Goal: Task Accomplishment & Management: Manage account settings

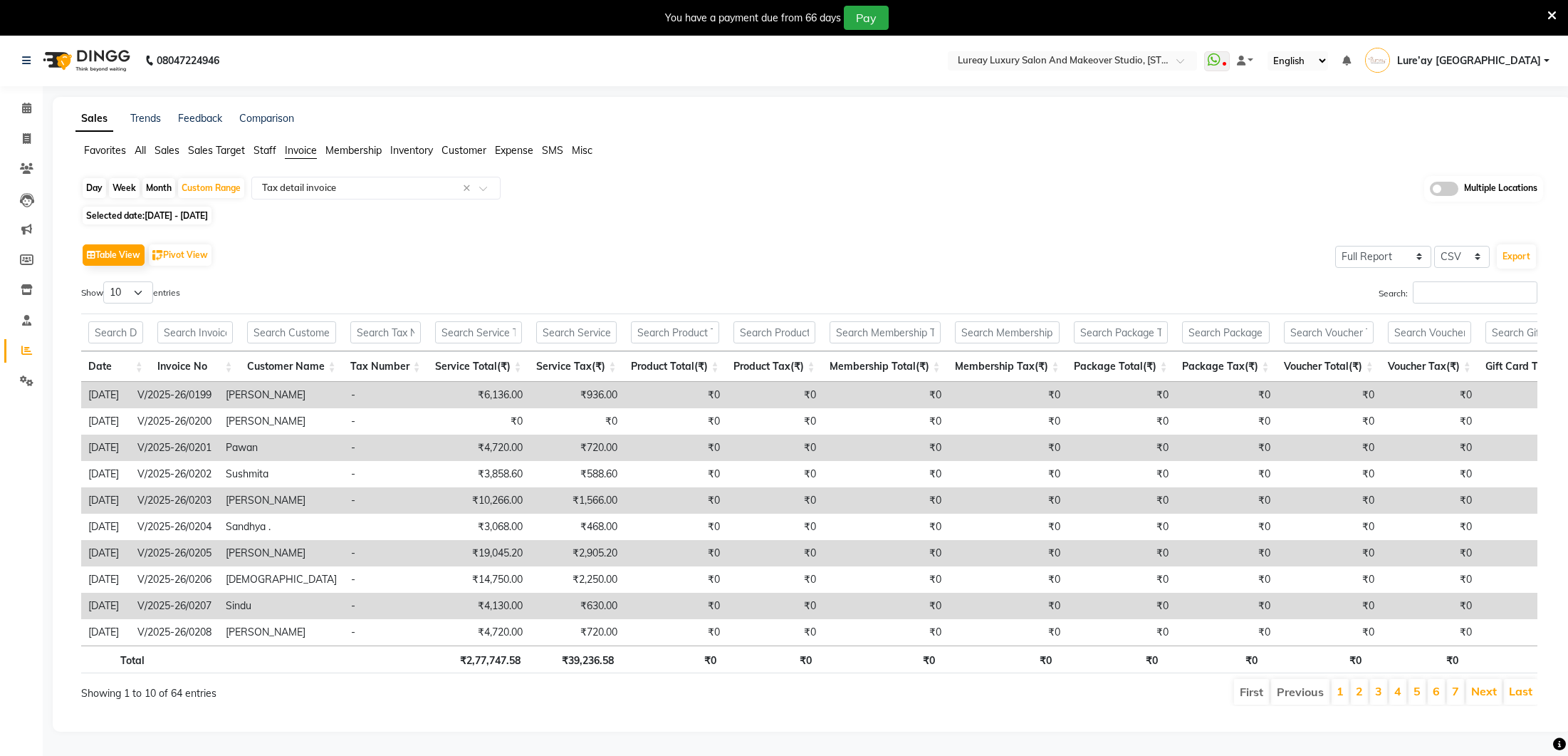
select select "full_report"
select select "csv"
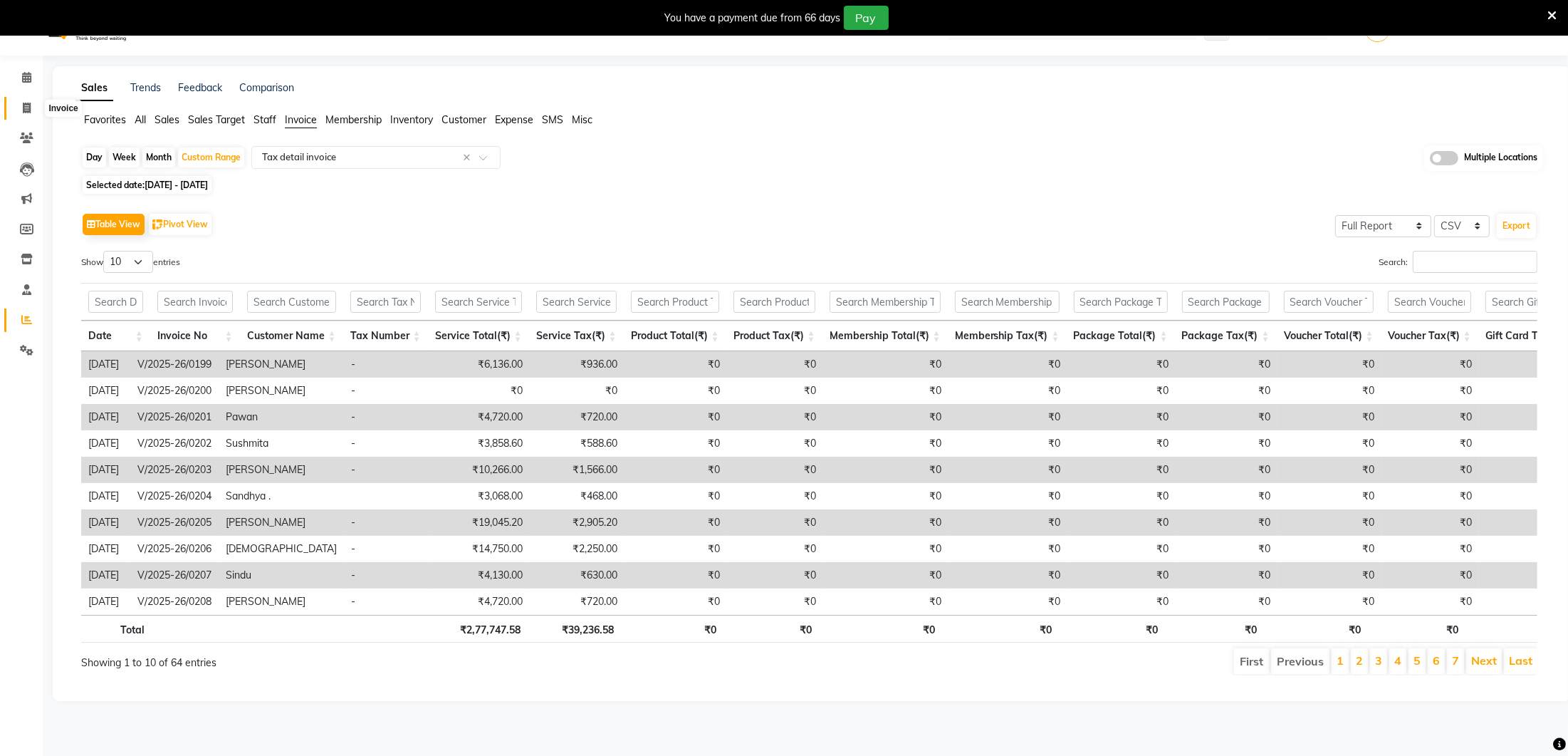
click at [34, 105] on span at bounding box center [27, 108] width 25 height 17
select select "service"
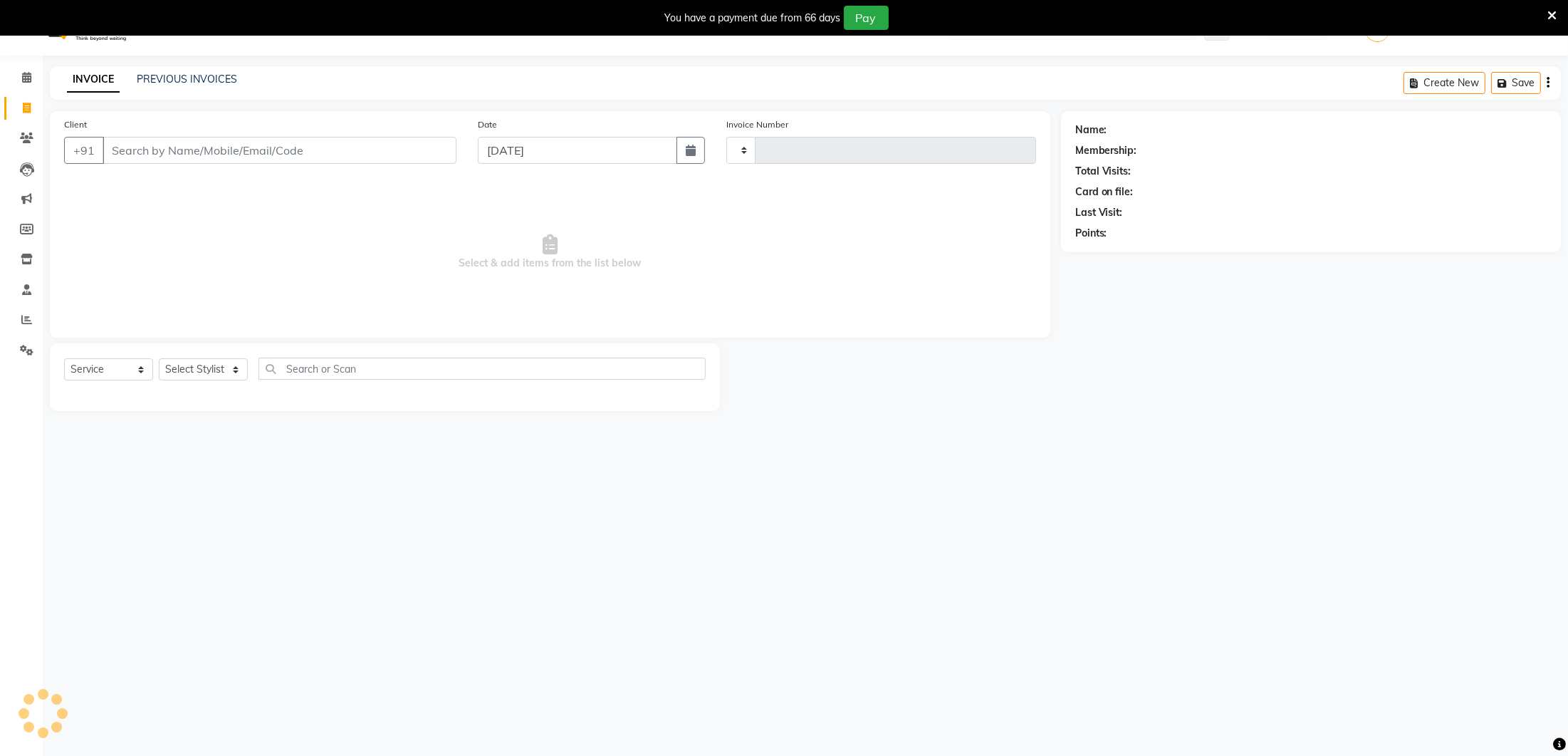
type input "0272"
select select "4075"
click at [211, 159] on input "Client" at bounding box center [279, 150] width 354 height 27
type input "9366602835"
click at [407, 151] on span "Add Client" at bounding box center [420, 150] width 57 height 15
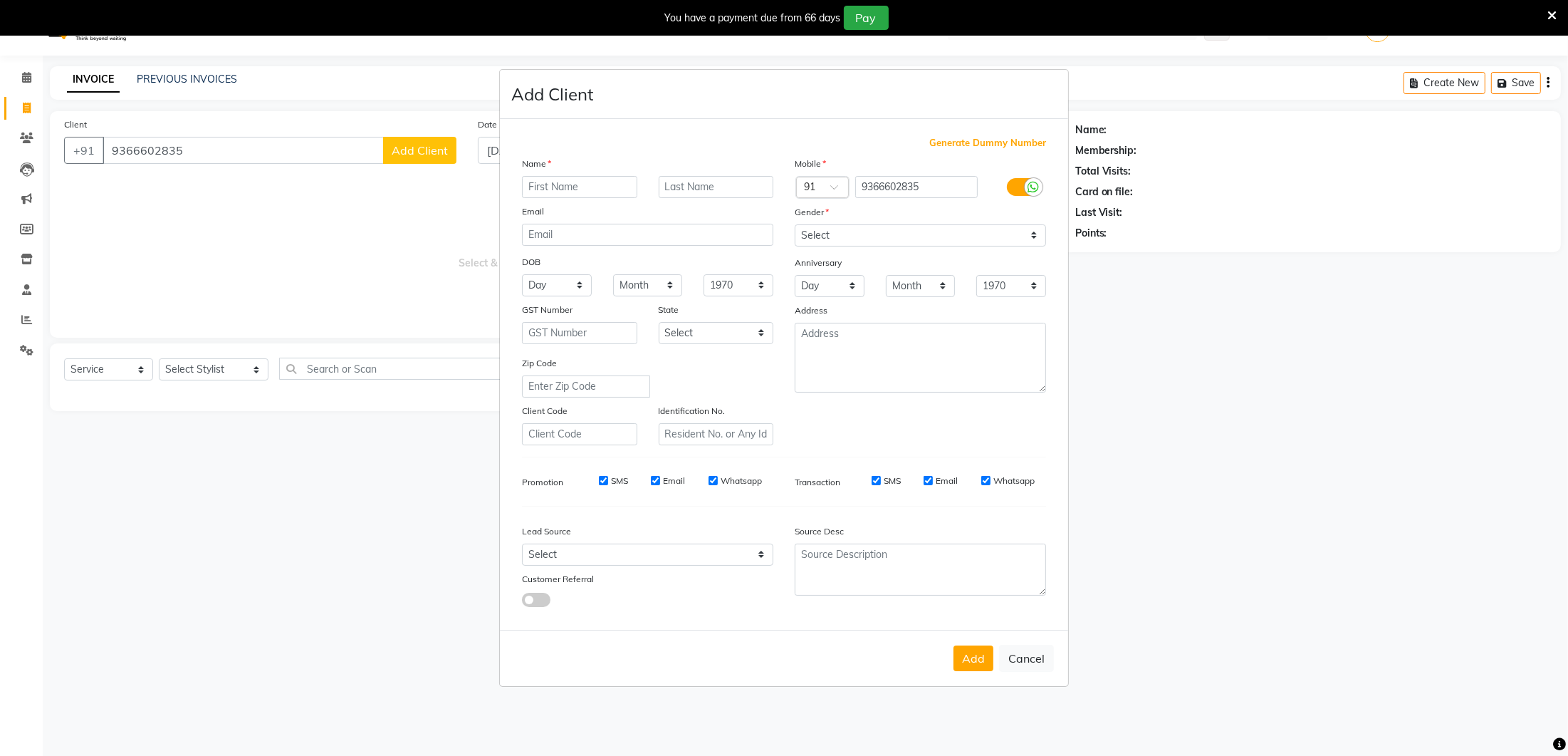
click at [550, 179] on input "text" at bounding box center [579, 187] width 115 height 22
type input "Uma"
click at [818, 234] on select "Select [DEMOGRAPHIC_DATA] [DEMOGRAPHIC_DATA] Other Prefer Not To Say" at bounding box center [920, 235] width 251 height 22
select select "[DEMOGRAPHIC_DATA]"
click at [967, 651] on button "Add" at bounding box center [973, 658] width 40 height 25
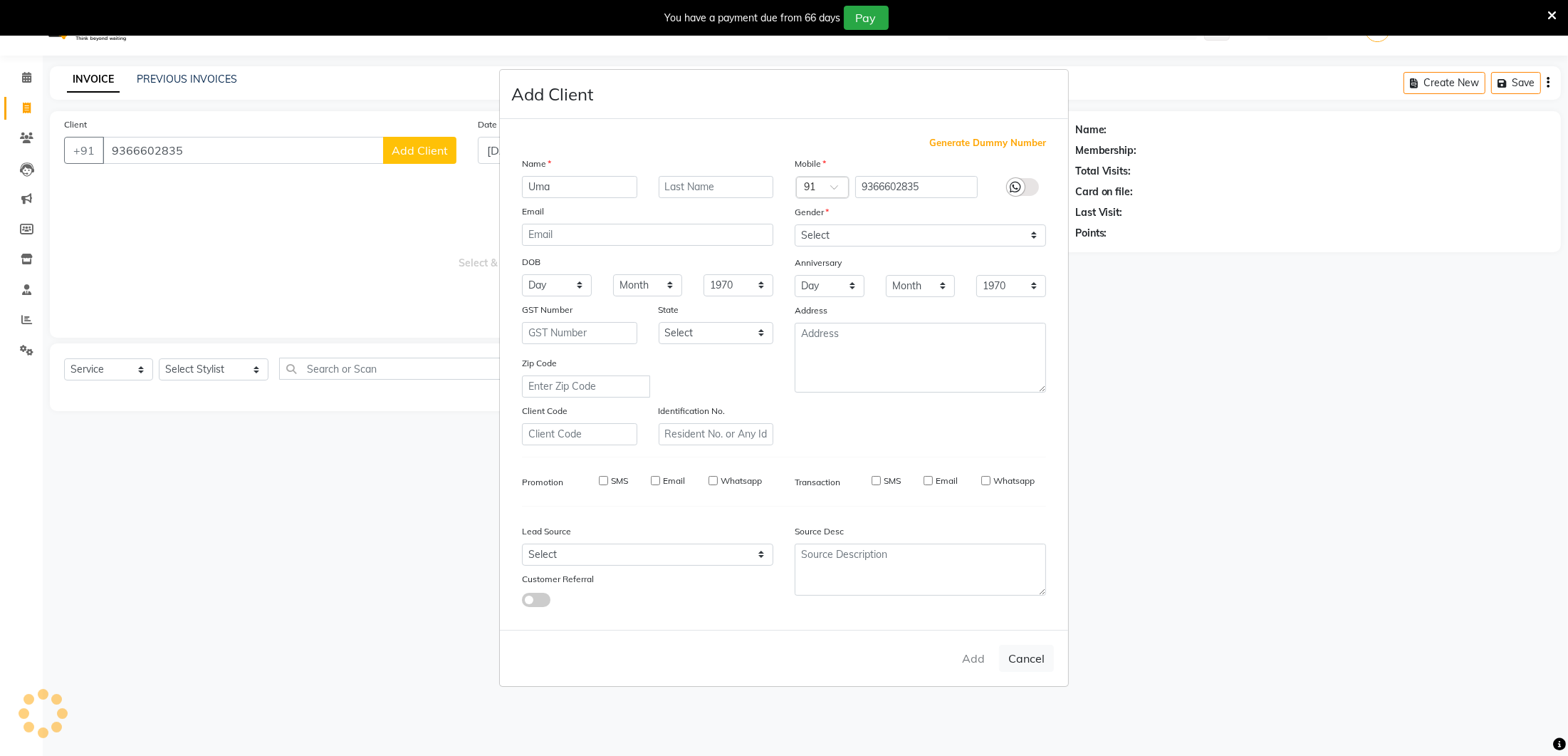
select select
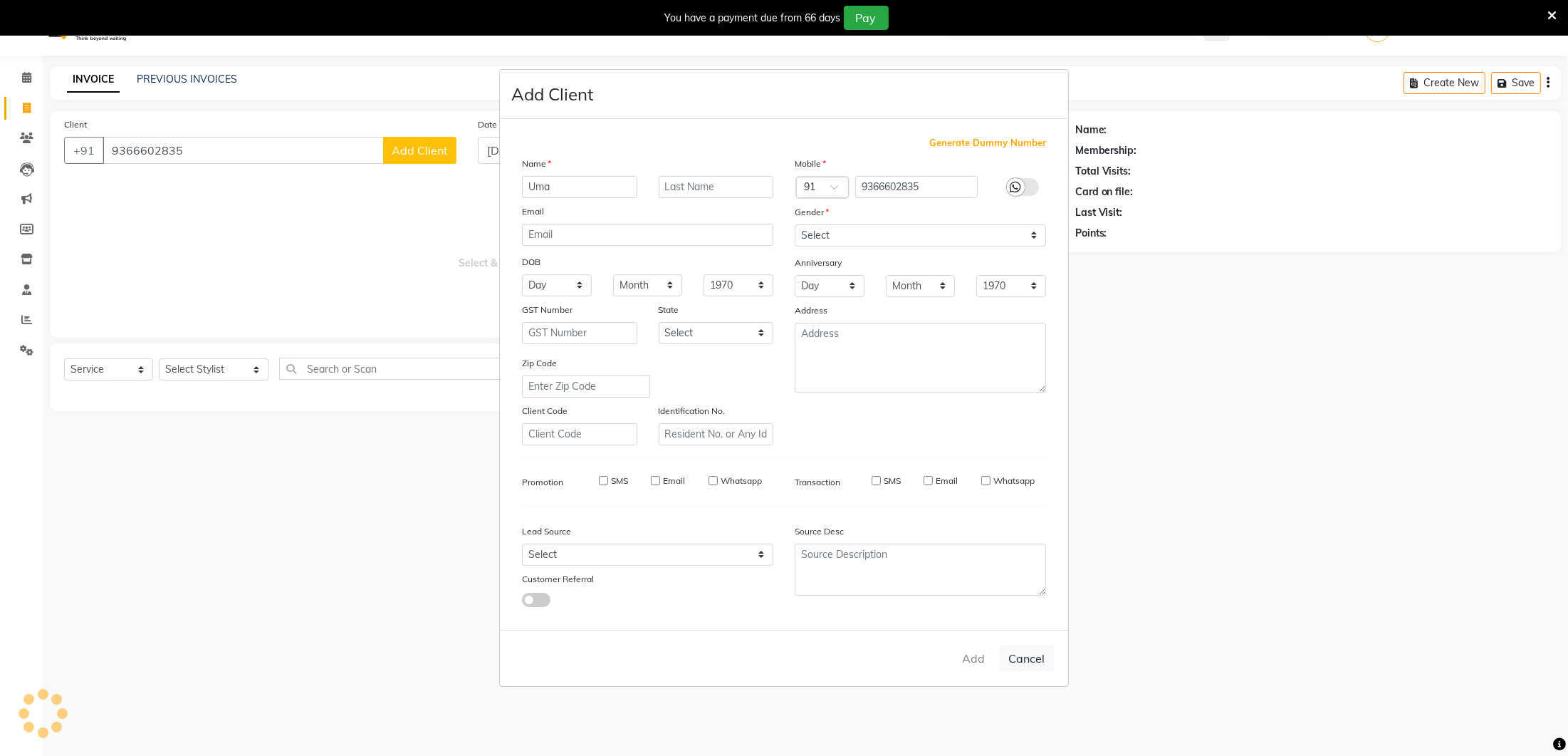
select select
checkbox input "false"
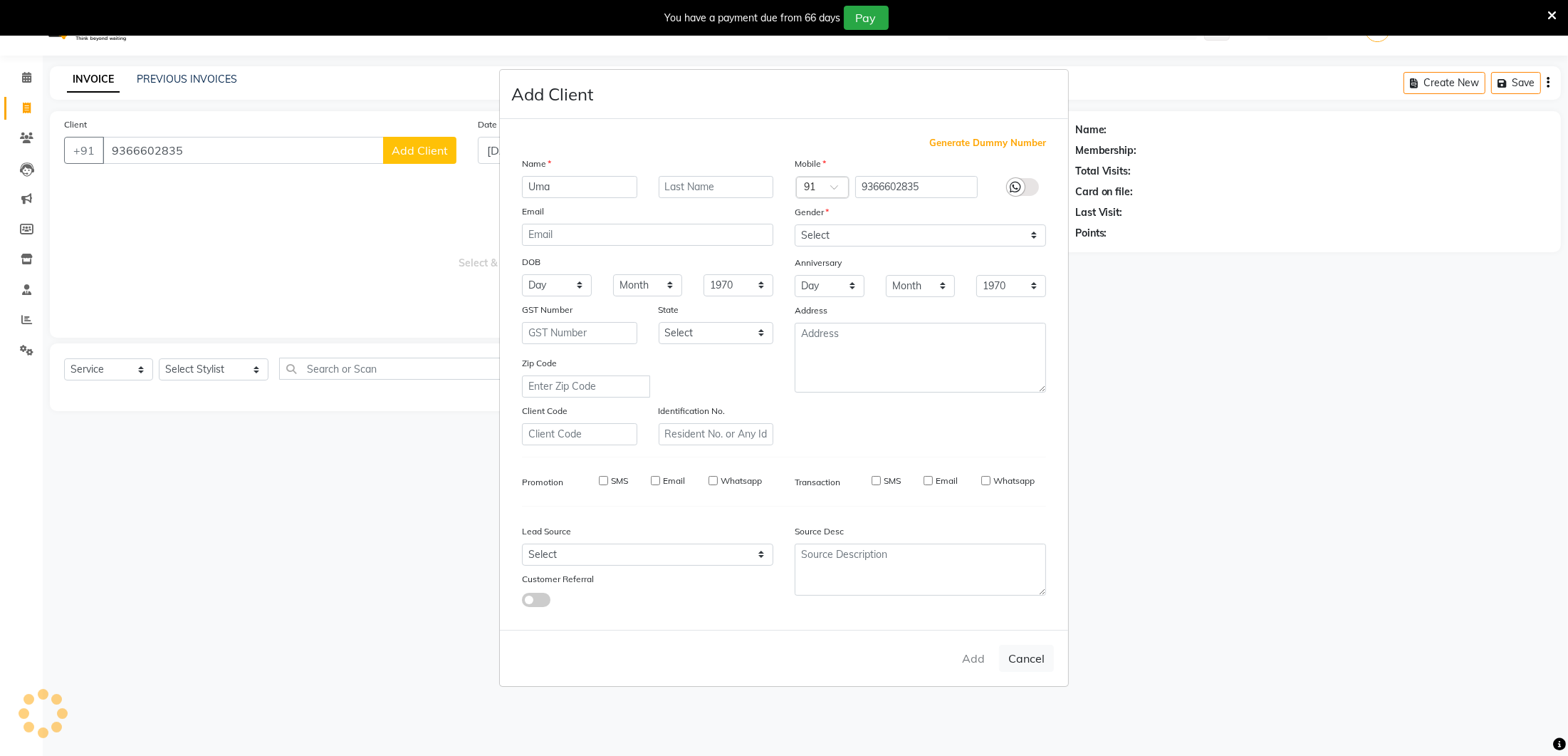
checkbox input "false"
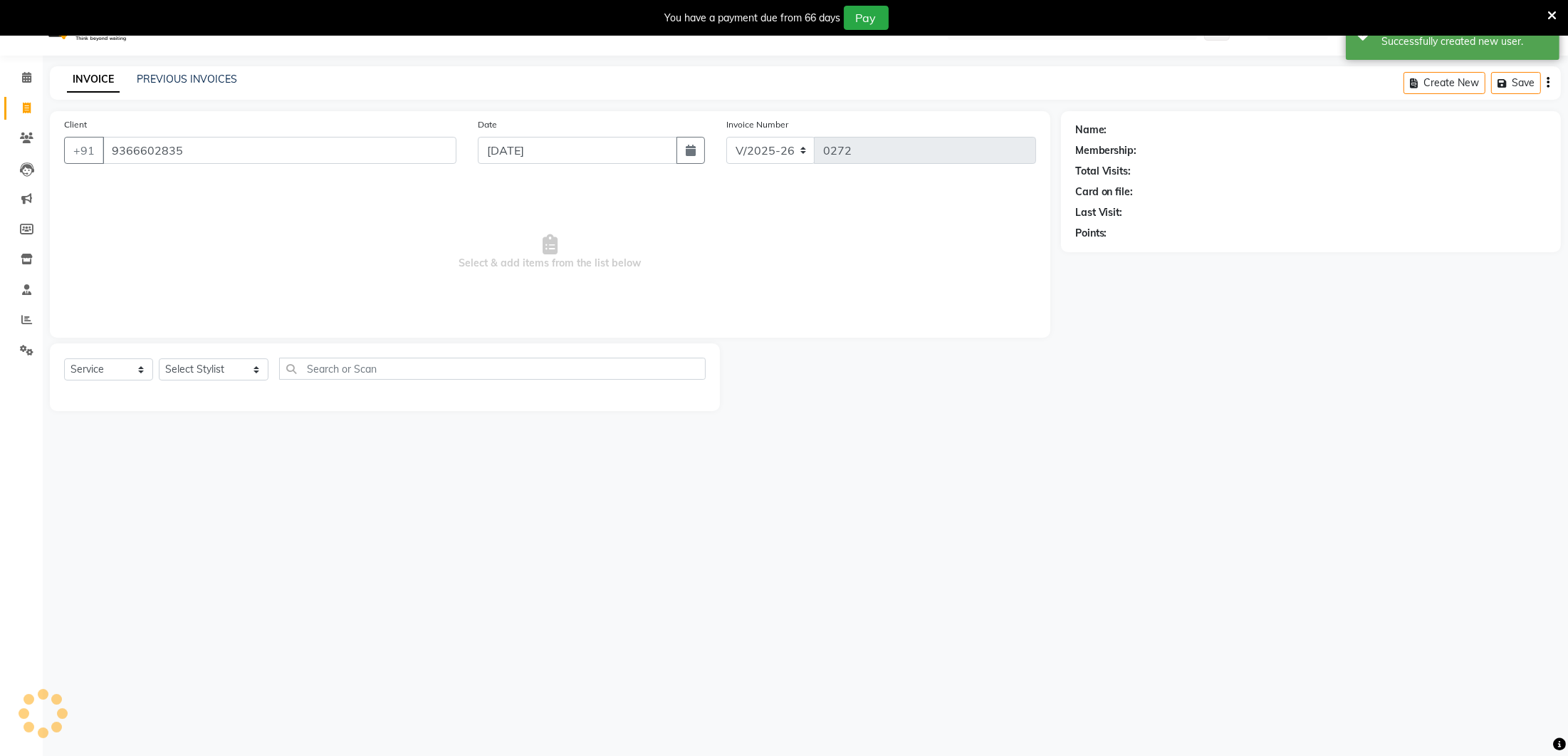
select select "1: Object"
click at [29, 293] on icon at bounding box center [26, 290] width 9 height 11
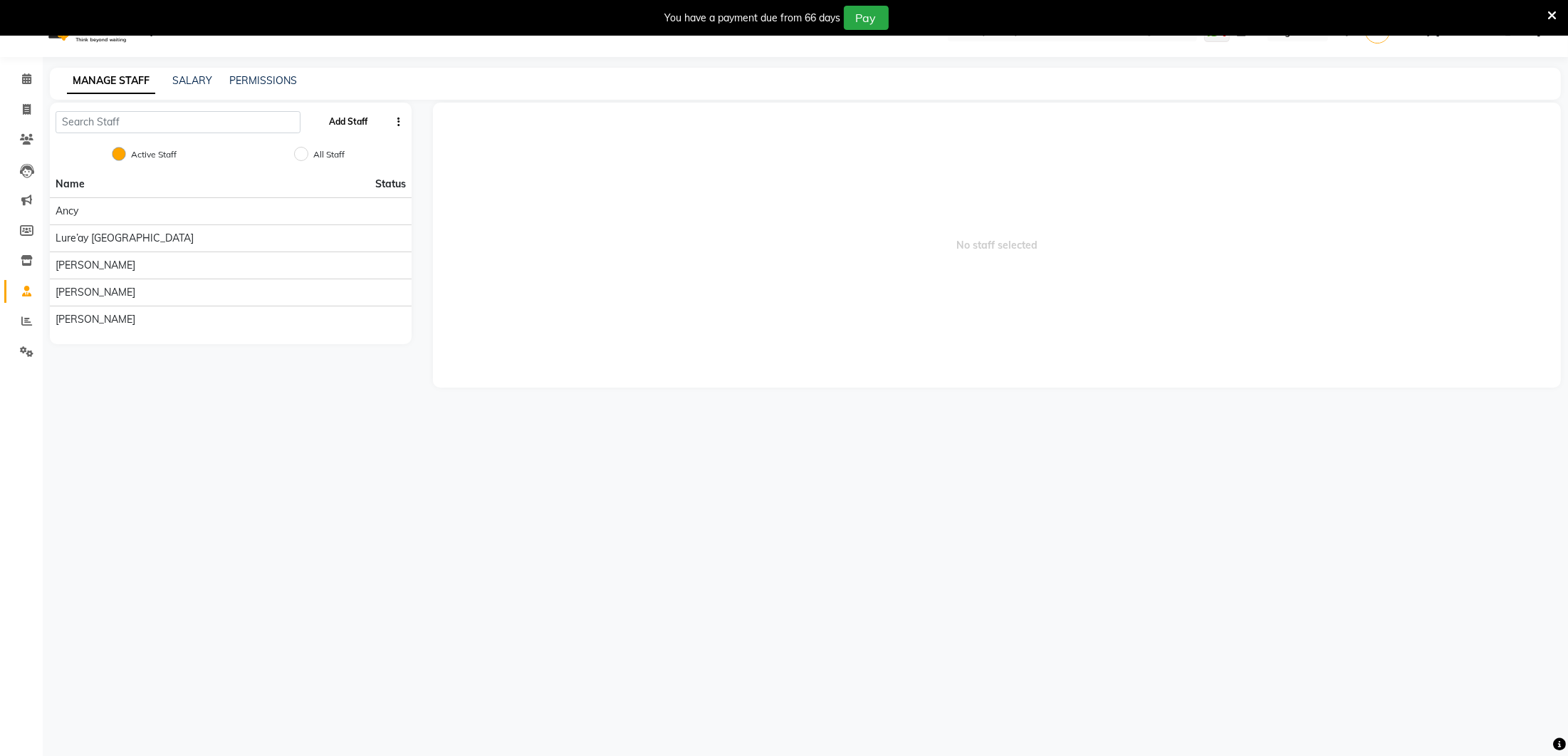
click at [330, 120] on button "Add Staff" at bounding box center [348, 121] width 50 height 24
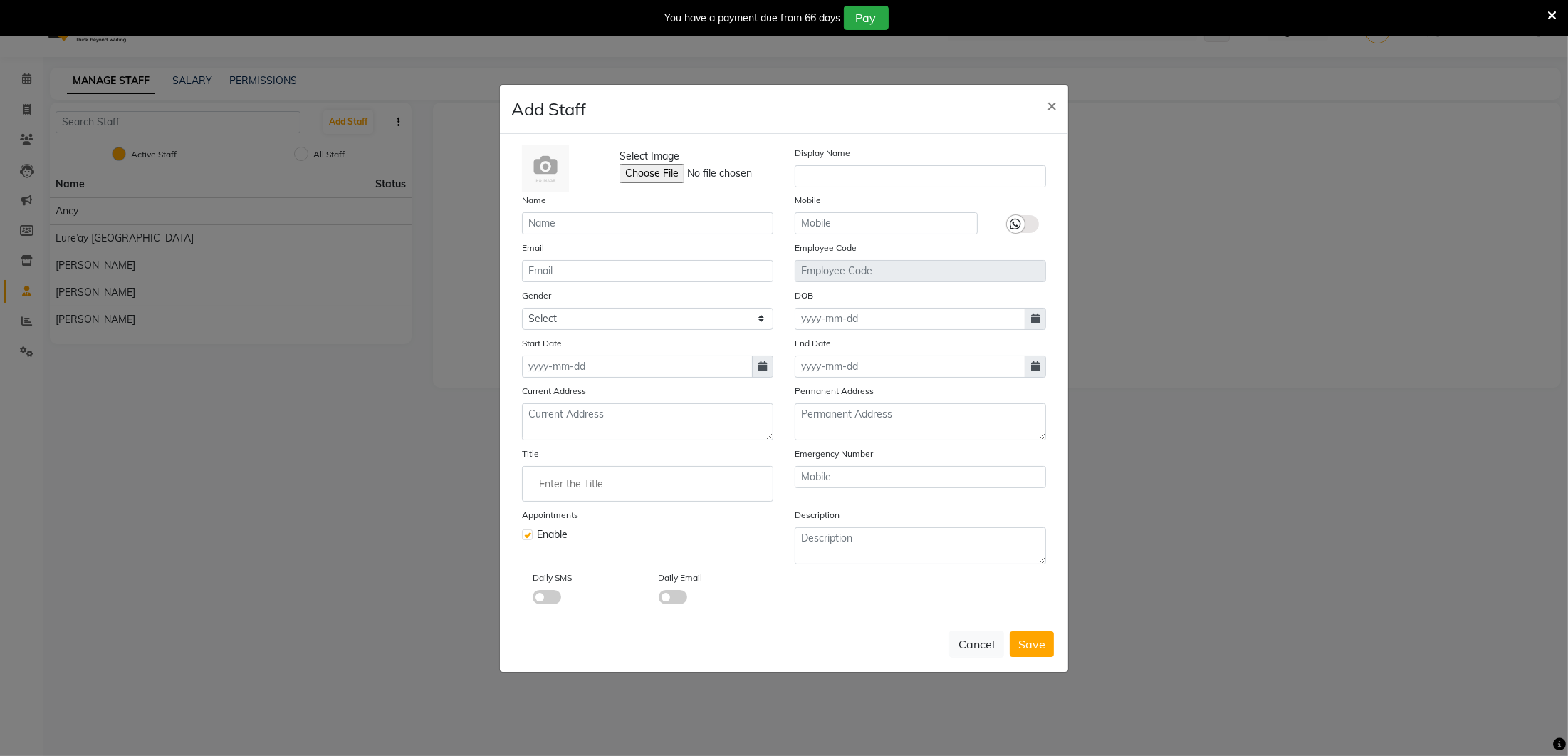
click at [664, 242] on div "Email" at bounding box center [648, 261] width 273 height 42
click at [675, 227] on input "text" at bounding box center [648, 223] width 251 height 22
type input "s"
type input "Shruti"
click at [675, 319] on select "Select [DEMOGRAPHIC_DATA] [DEMOGRAPHIC_DATA] Other Prefer Not To Say" at bounding box center [648, 319] width 251 height 22
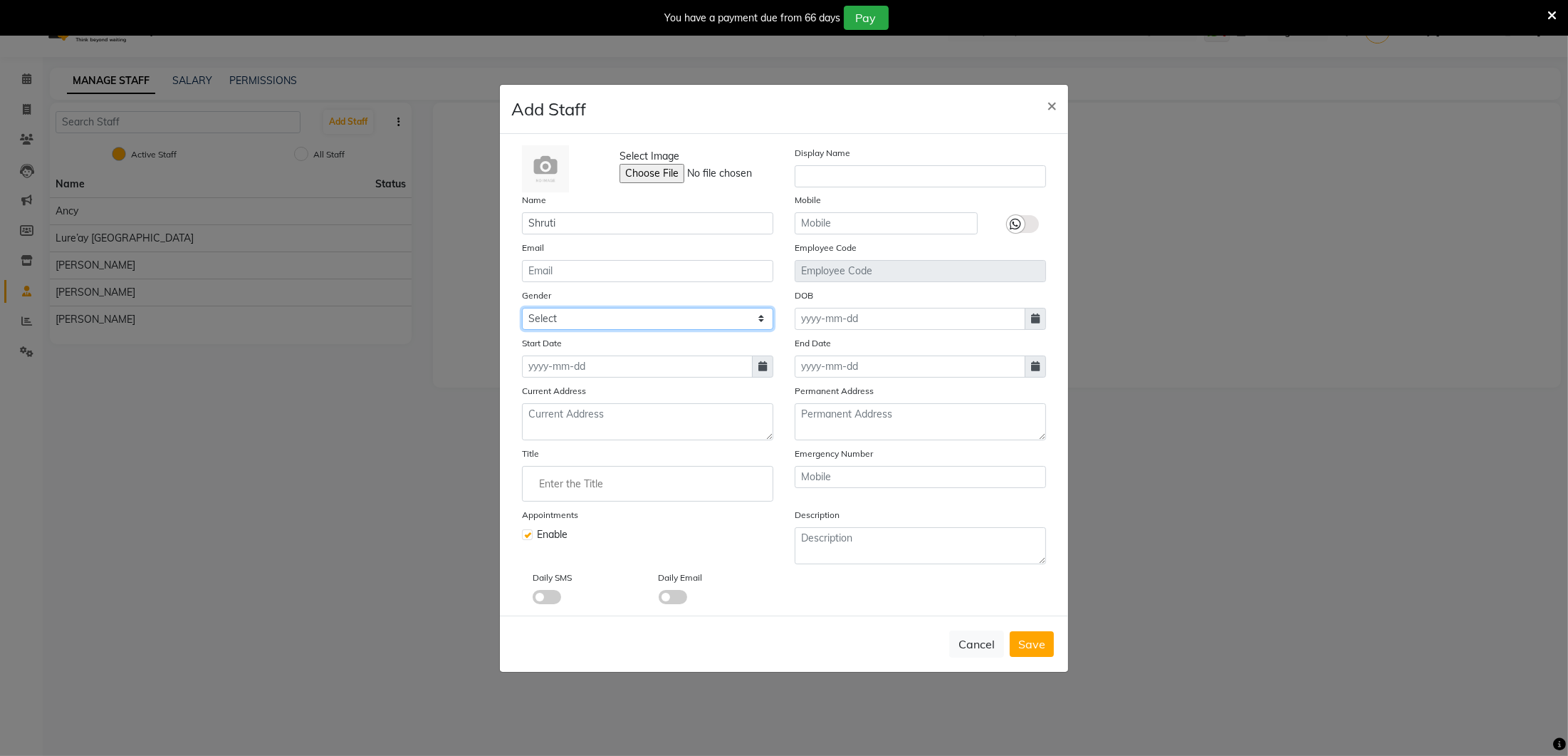
select select "[DEMOGRAPHIC_DATA]"
click at [759, 366] on icon at bounding box center [763, 366] width 9 height 10
select select "9"
select select "2025"
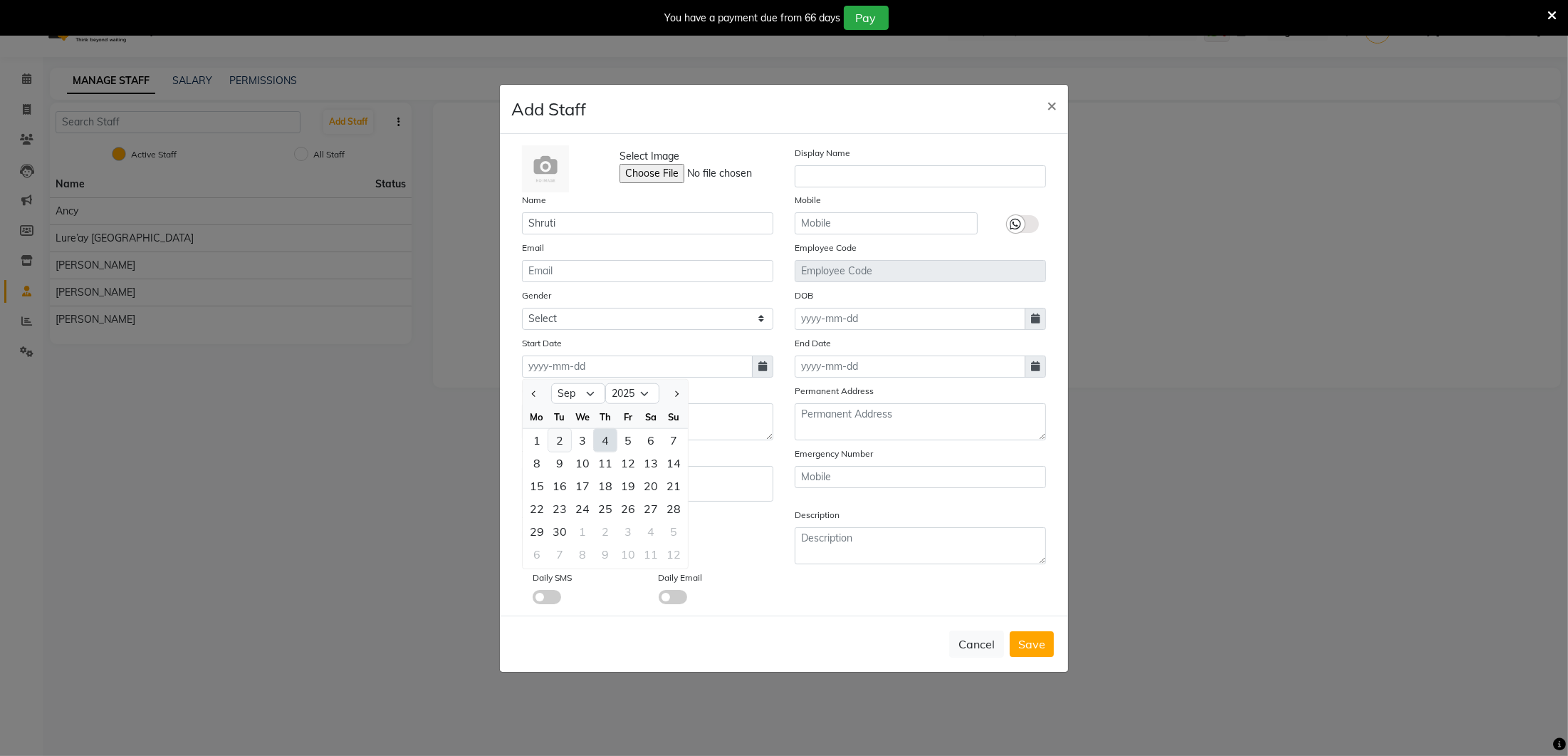
click at [560, 439] on div "2" at bounding box center [559, 439] width 23 height 23
type input "[DATE]"
click at [869, 171] on input "text" at bounding box center [920, 176] width 251 height 22
click at [898, 230] on input "text" at bounding box center [886, 223] width 183 height 22
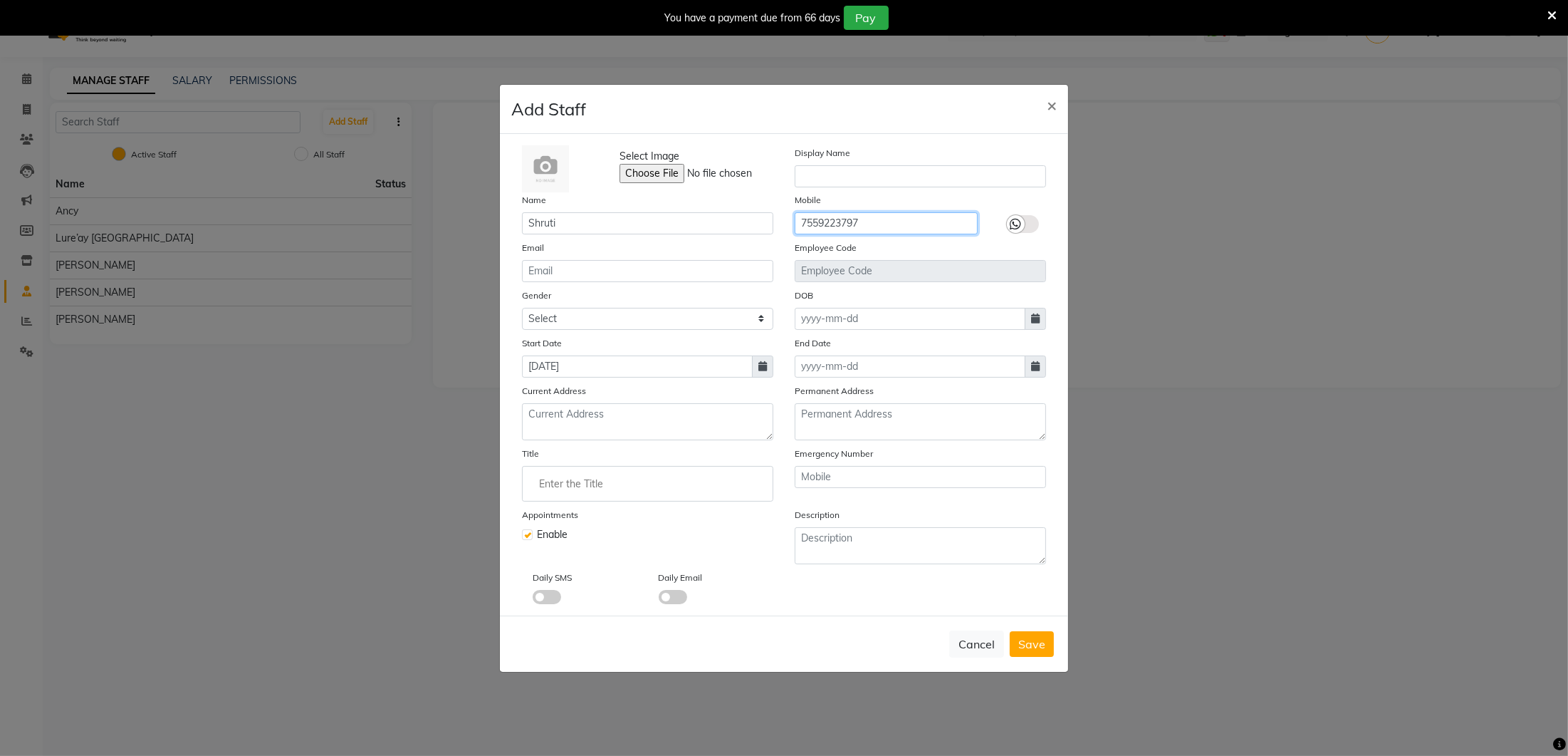
type input "7559223797"
click at [1029, 223] on label at bounding box center [1023, 224] width 32 height 18
click at [0, 0] on input "checkbox" at bounding box center [0, 0] width 0 height 0
click at [1030, 638] on span "Save" at bounding box center [1032, 644] width 27 height 15
select select
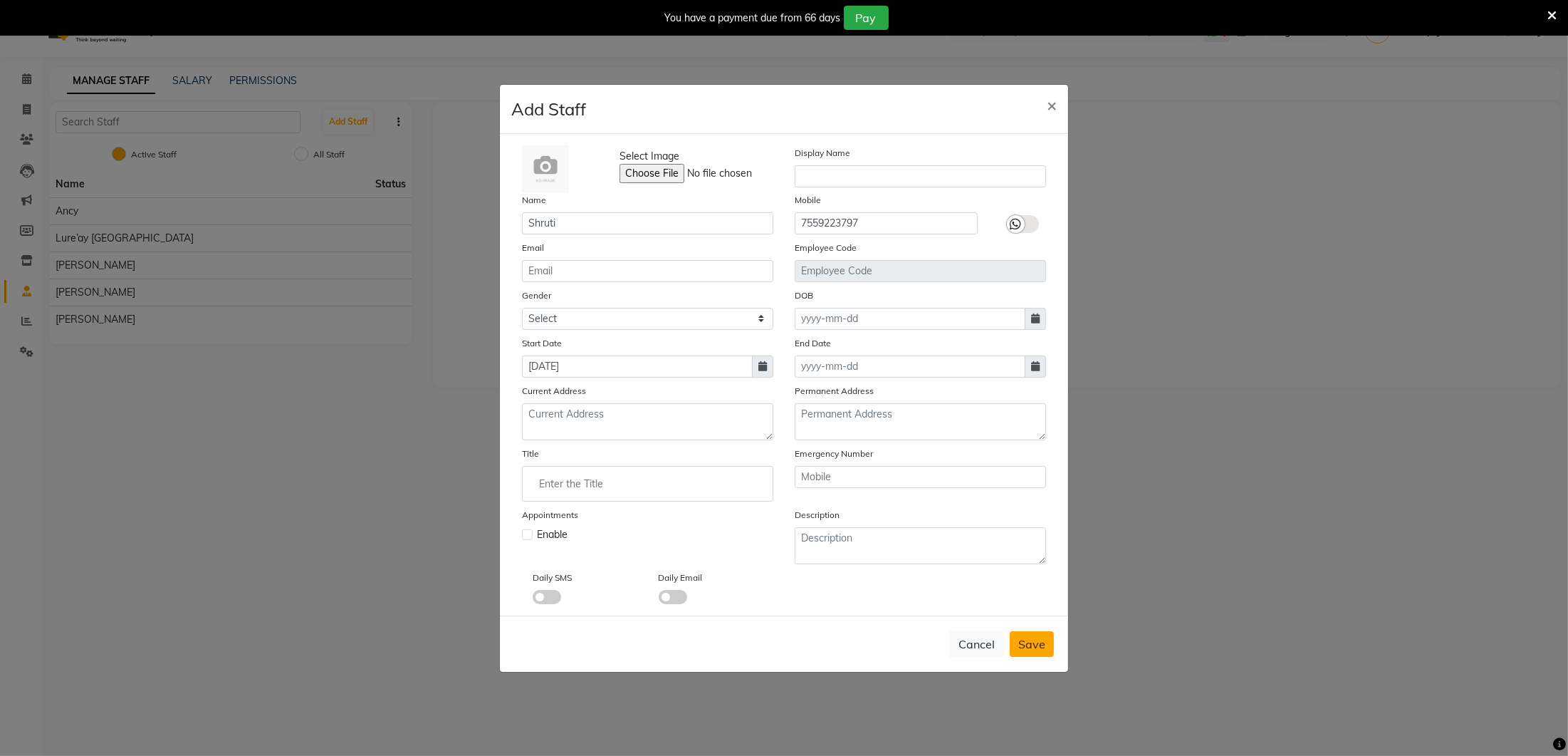
checkbox input "false"
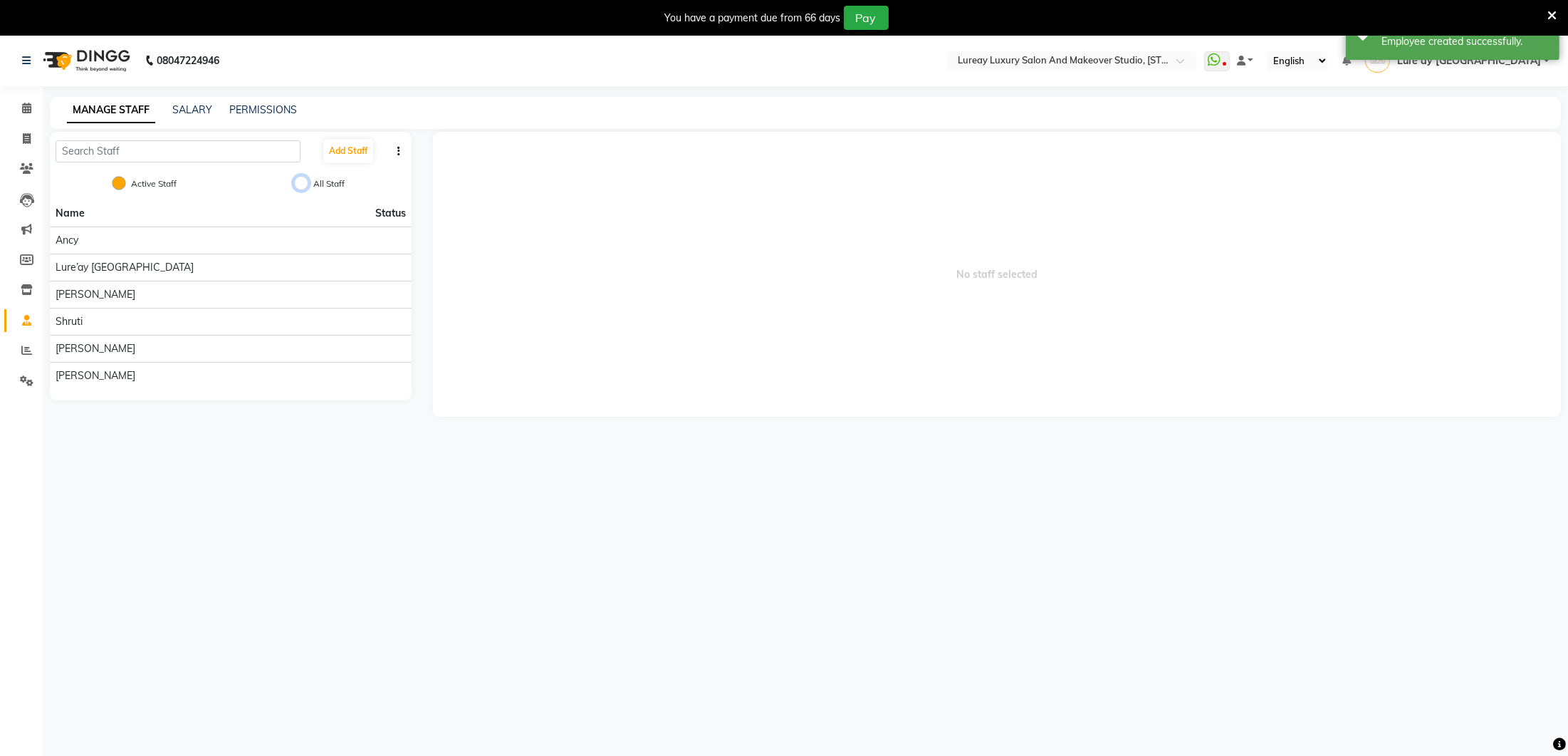
click at [298, 181] on input "All Staff" at bounding box center [301, 183] width 15 height 15
radio input "true"
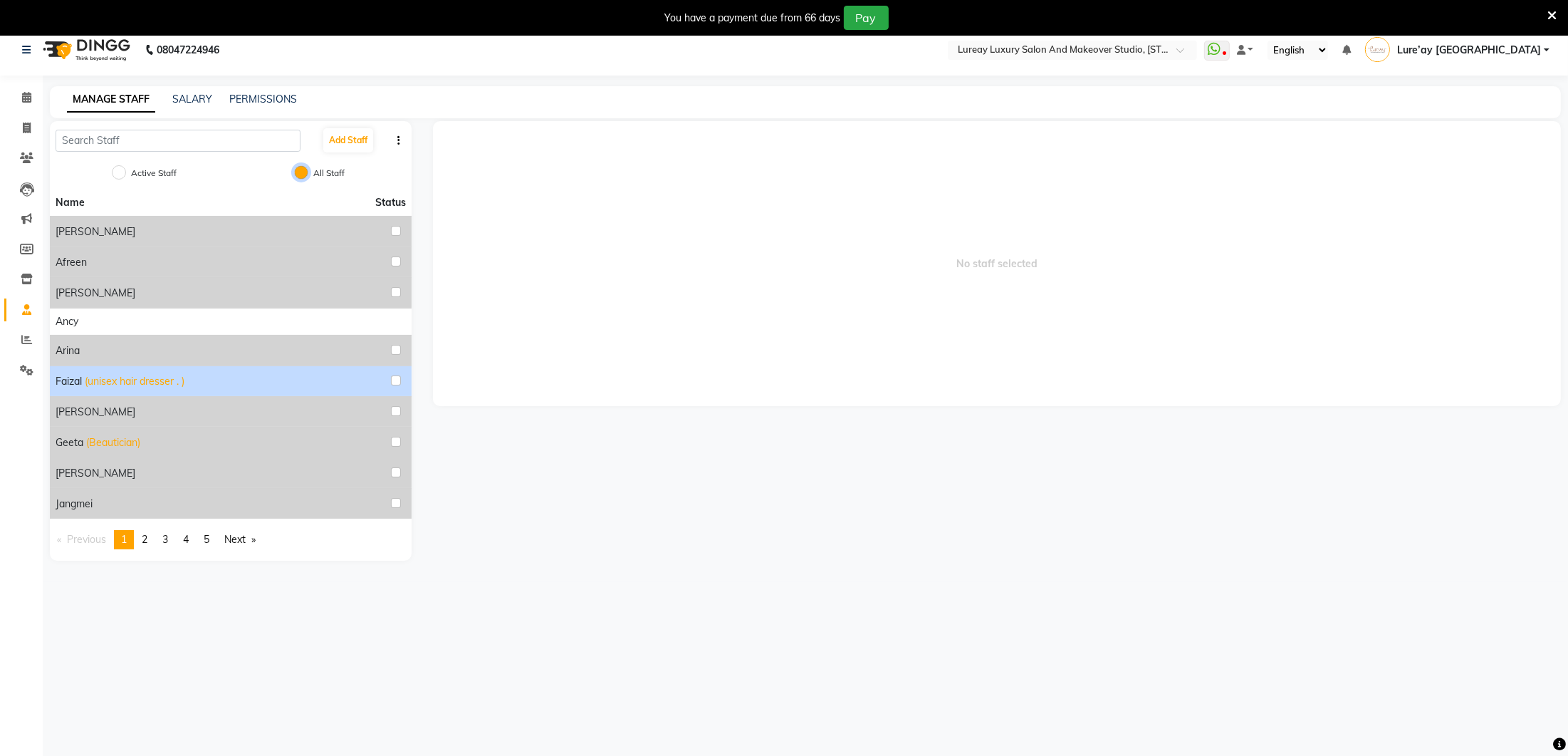
scroll to position [34, 0]
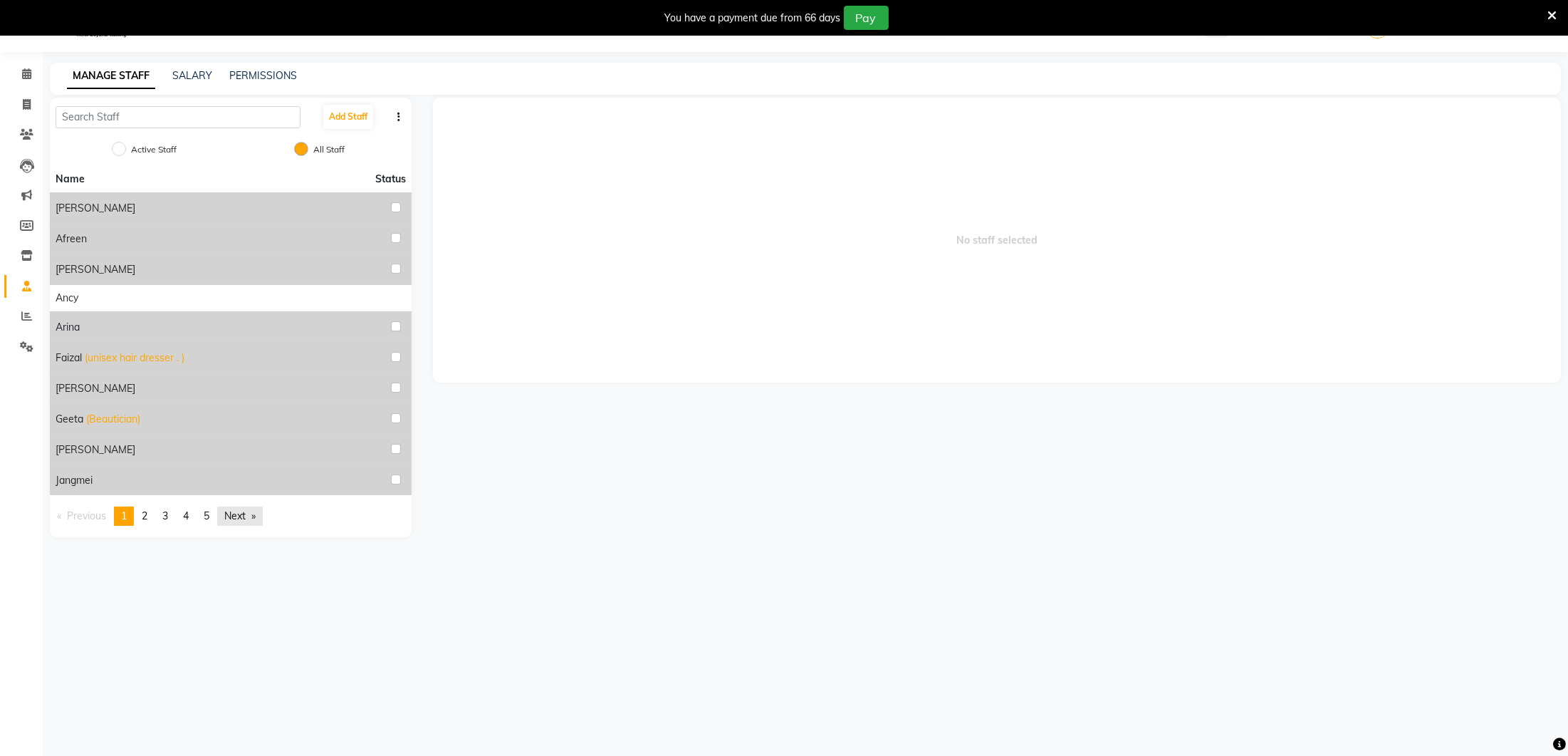
click at [251, 512] on link "Next page" at bounding box center [240, 516] width 46 height 19
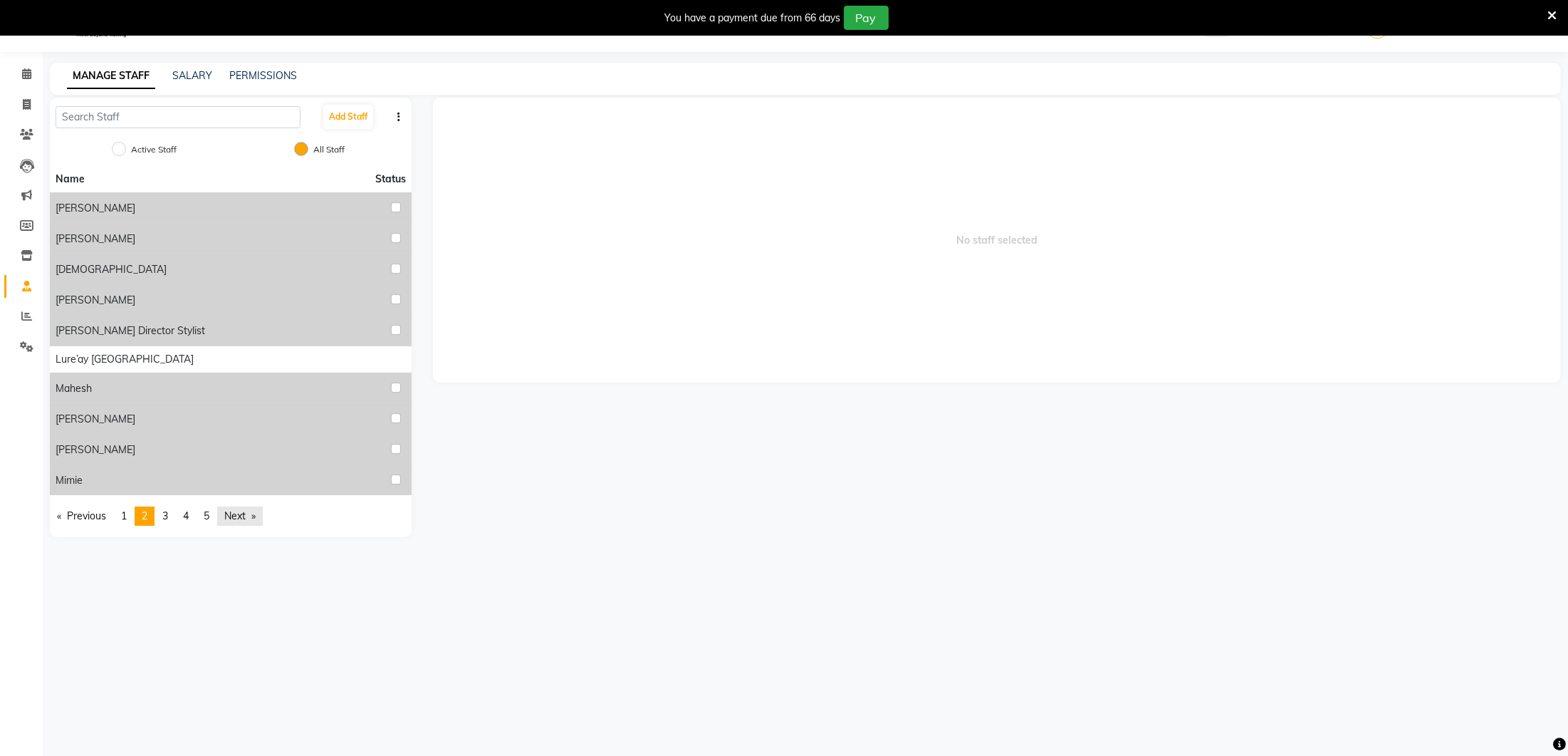
click at [251, 512] on link "Next page" at bounding box center [240, 516] width 46 height 19
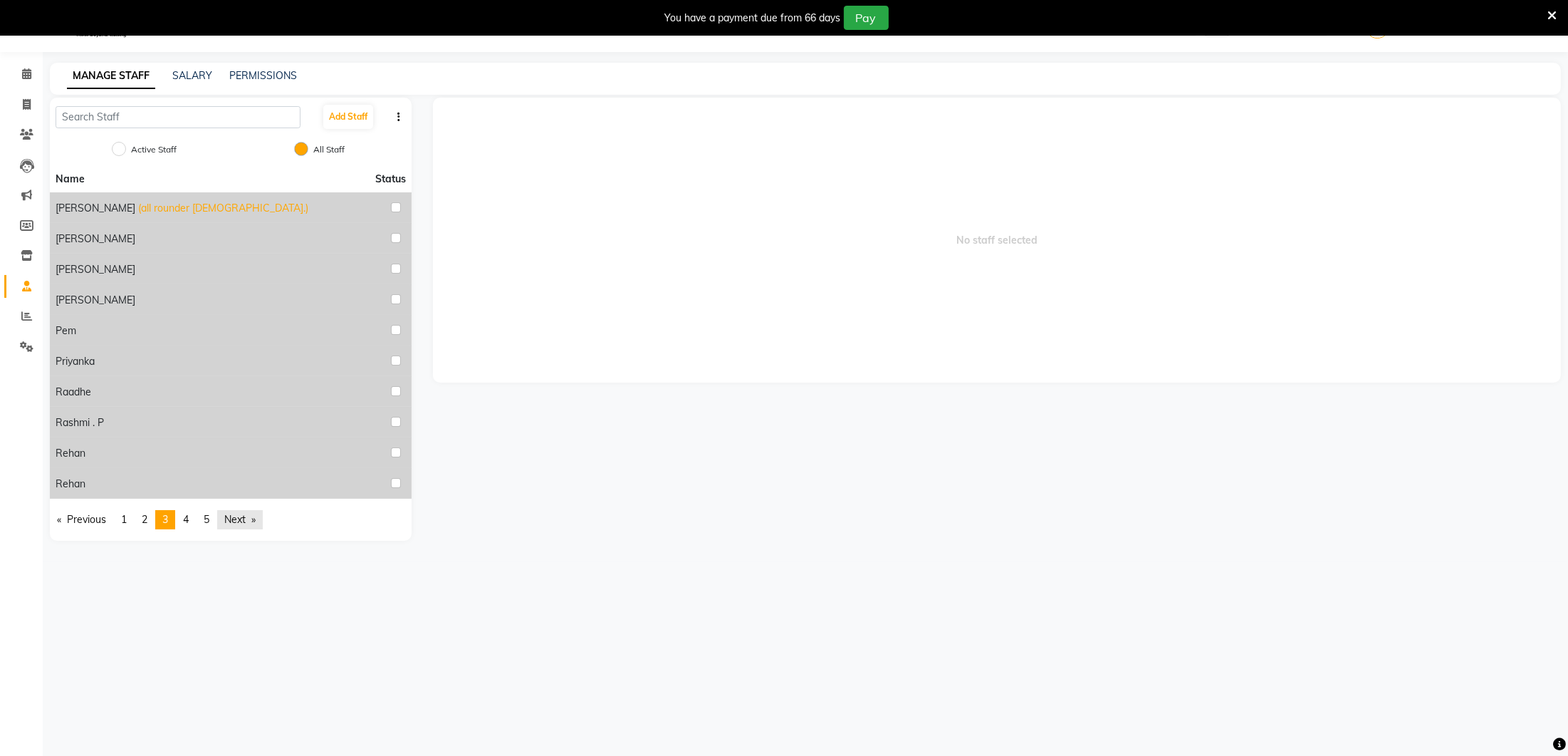
click at [251, 512] on link "Next page" at bounding box center [240, 519] width 46 height 19
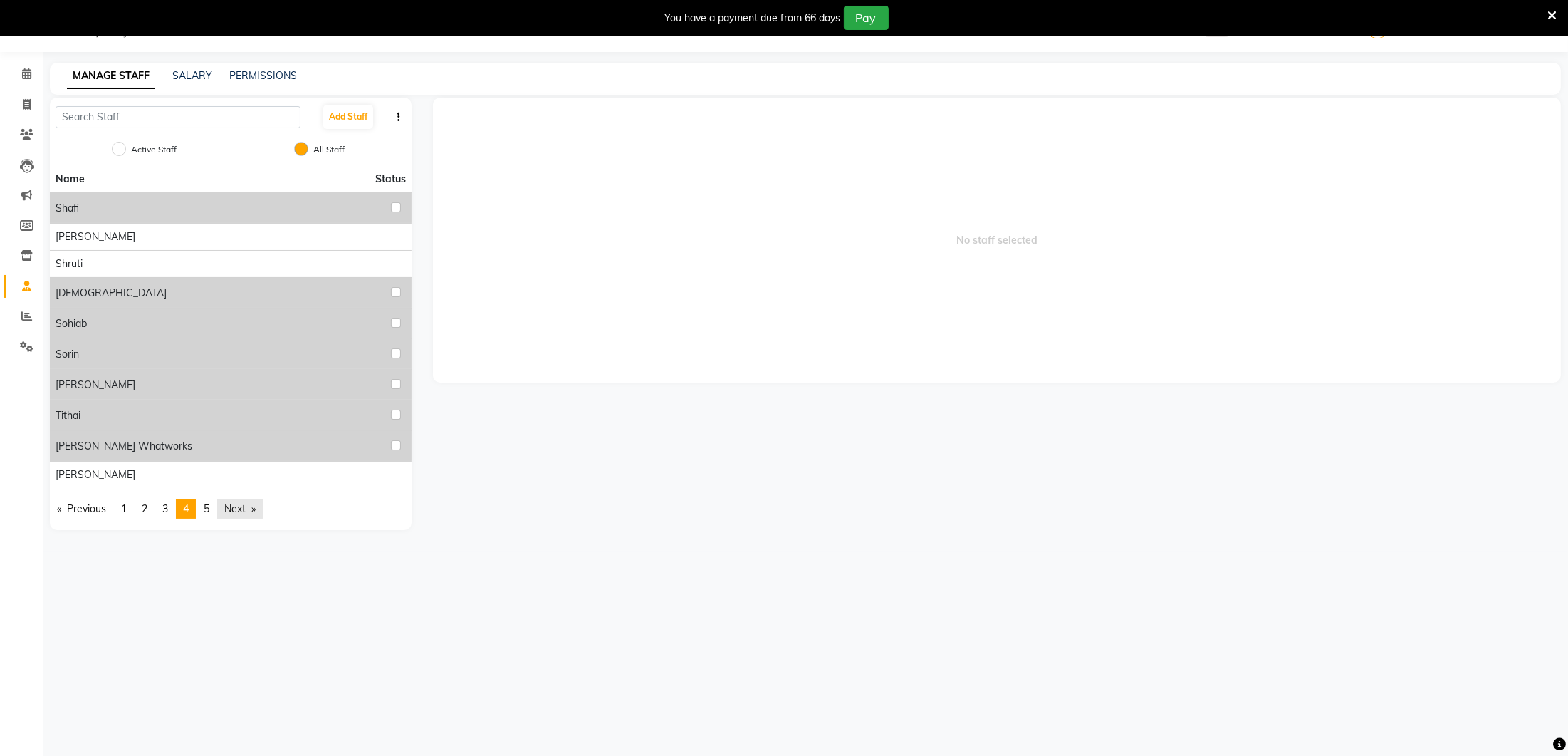
click at [251, 512] on link "Next page" at bounding box center [240, 509] width 46 height 19
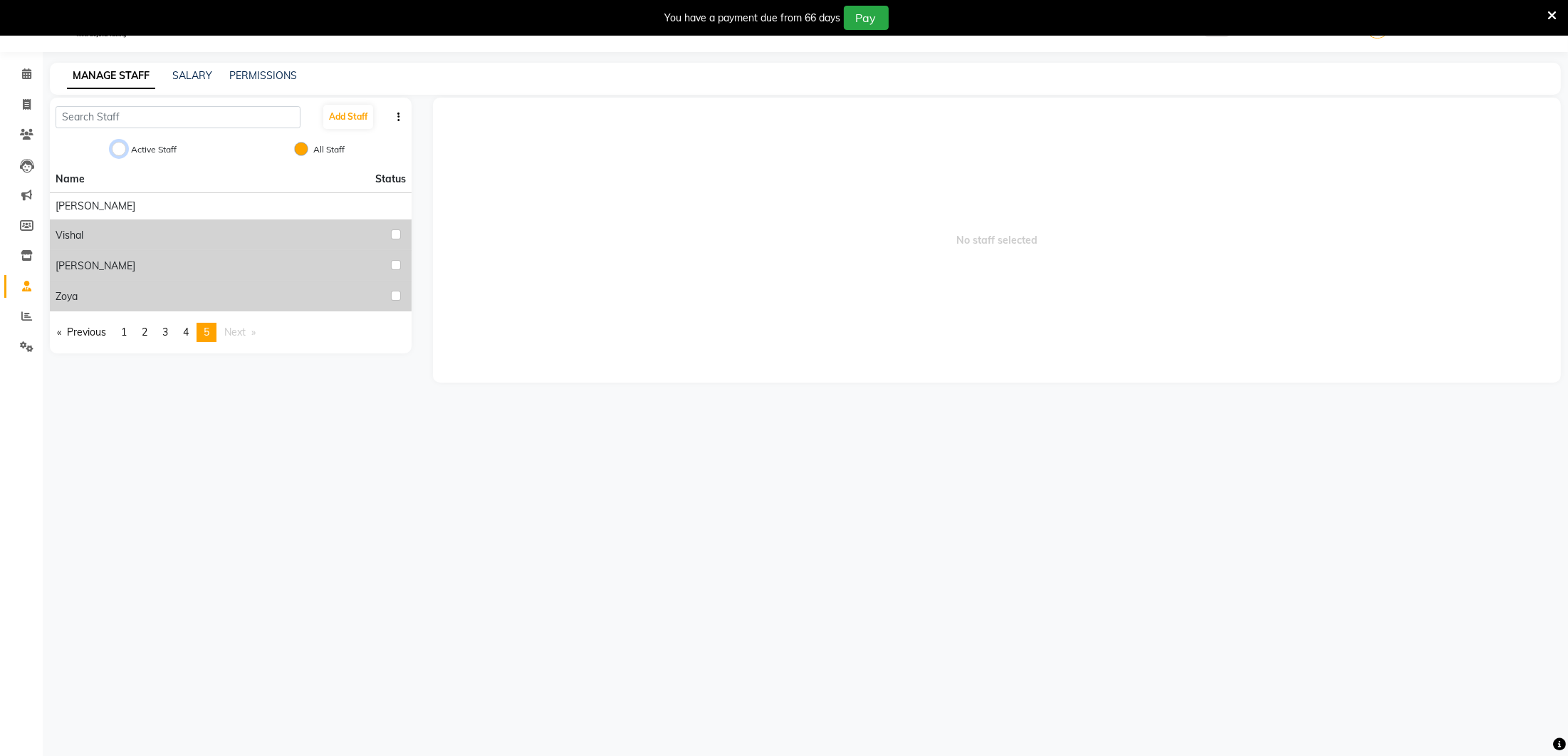
click at [123, 145] on input "Active Staff" at bounding box center [119, 149] width 15 height 15
radio input "true"
radio input "false"
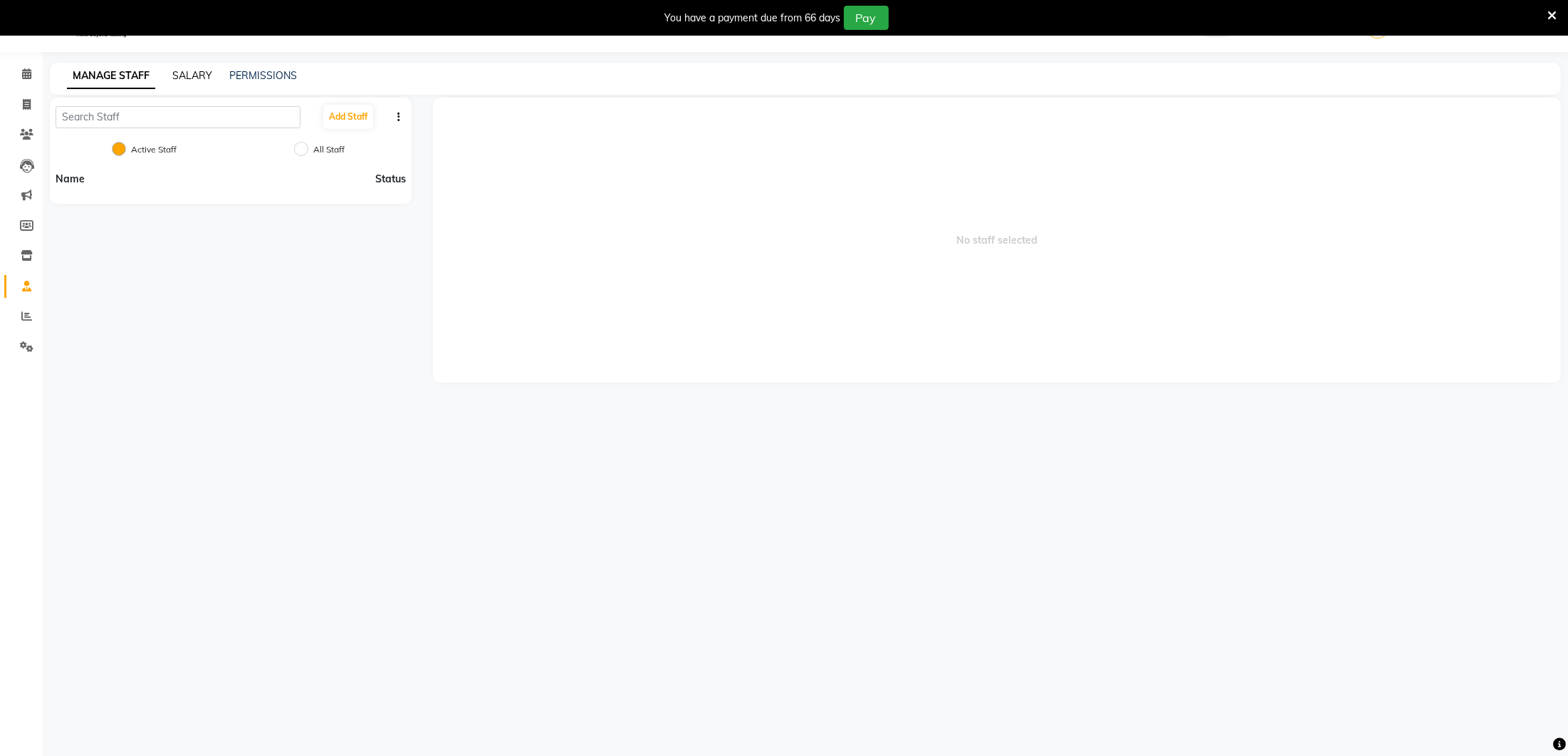
click at [186, 73] on link "SALARY" at bounding box center [192, 76] width 40 height 13
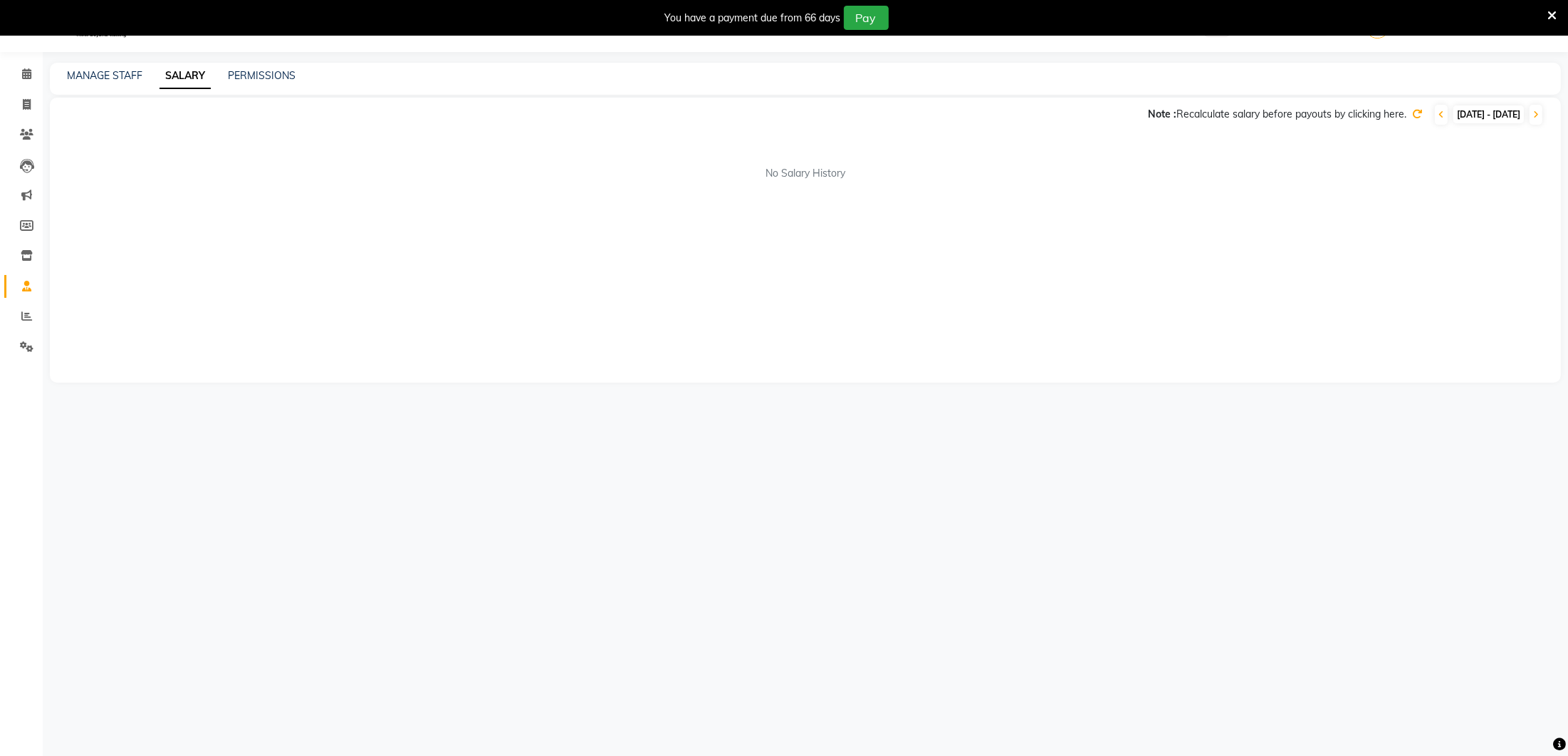
click at [181, 74] on link "SALARY" at bounding box center [185, 76] width 52 height 25
click at [274, 76] on link "PERMISSIONS" at bounding box center [261, 76] width 68 height 13
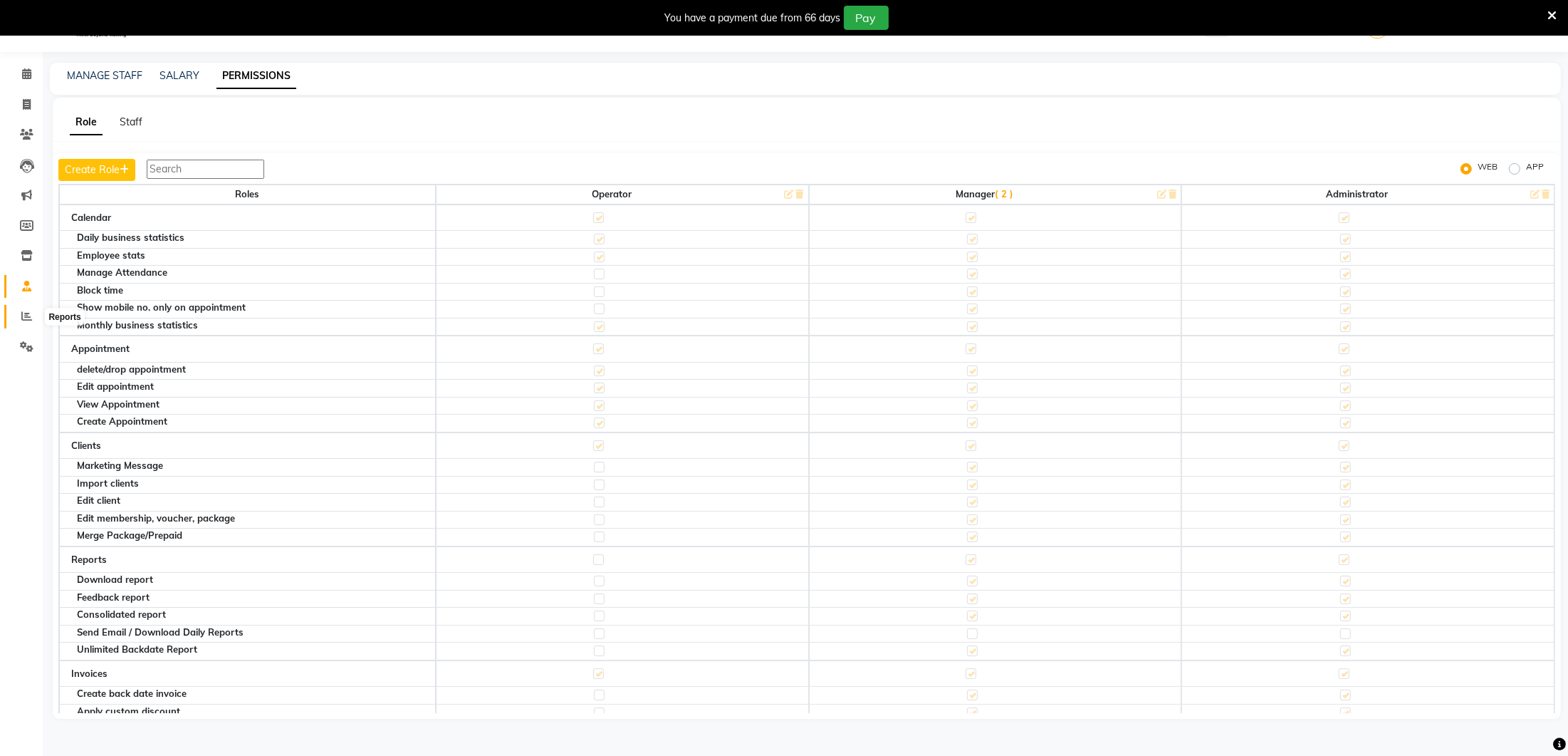
click at [28, 315] on icon at bounding box center [26, 316] width 11 height 11
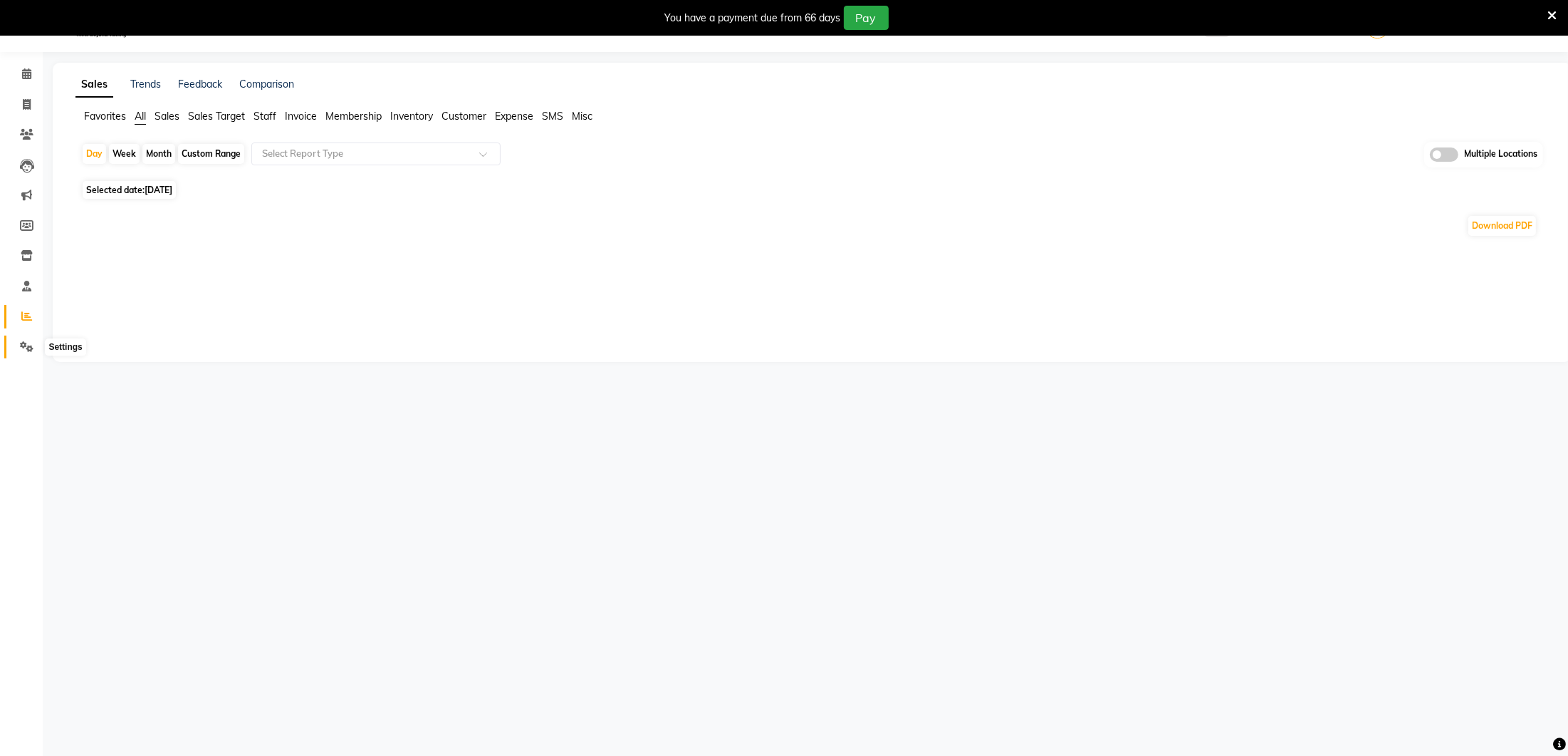
click at [29, 343] on icon at bounding box center [26, 346] width 14 height 11
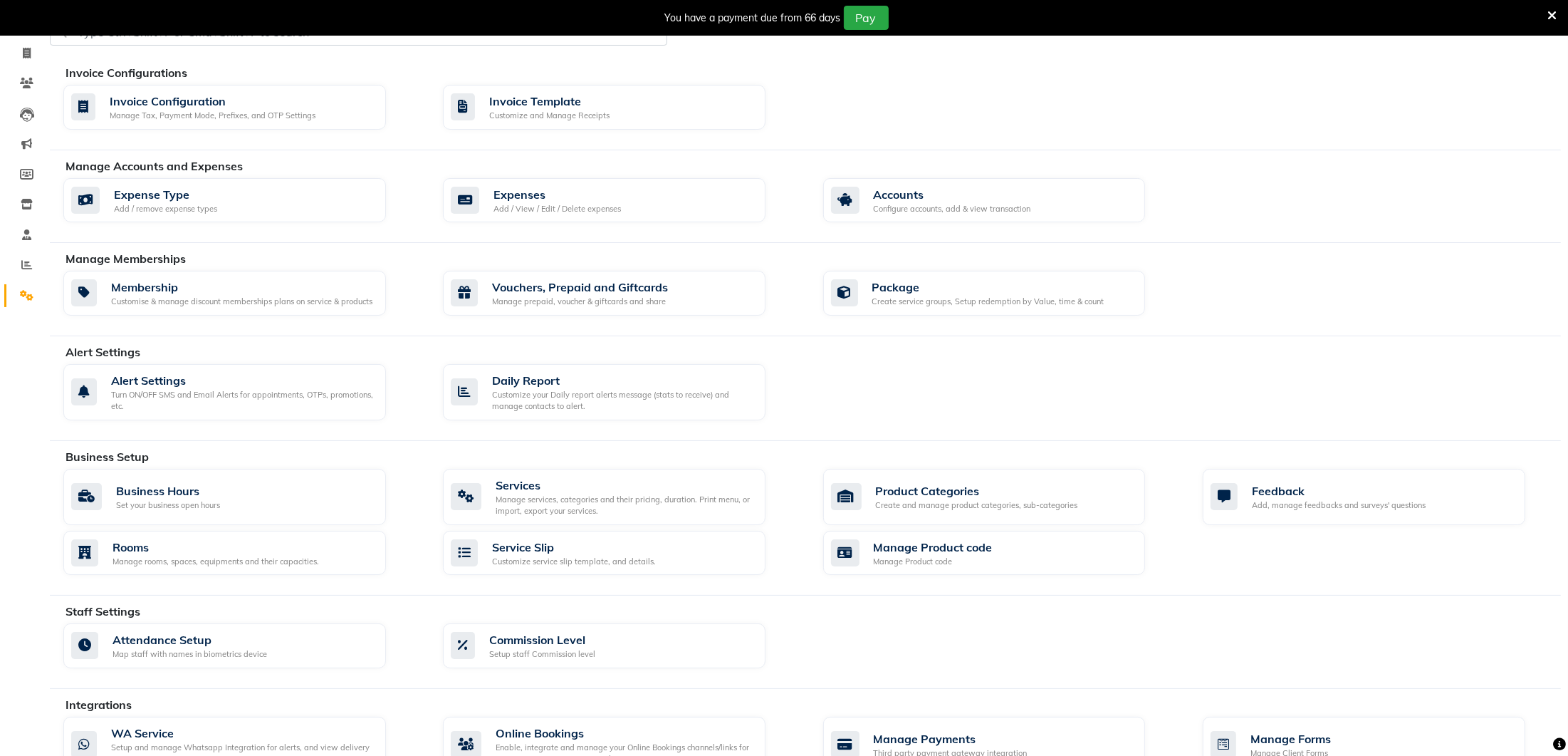
scroll to position [92, 0]
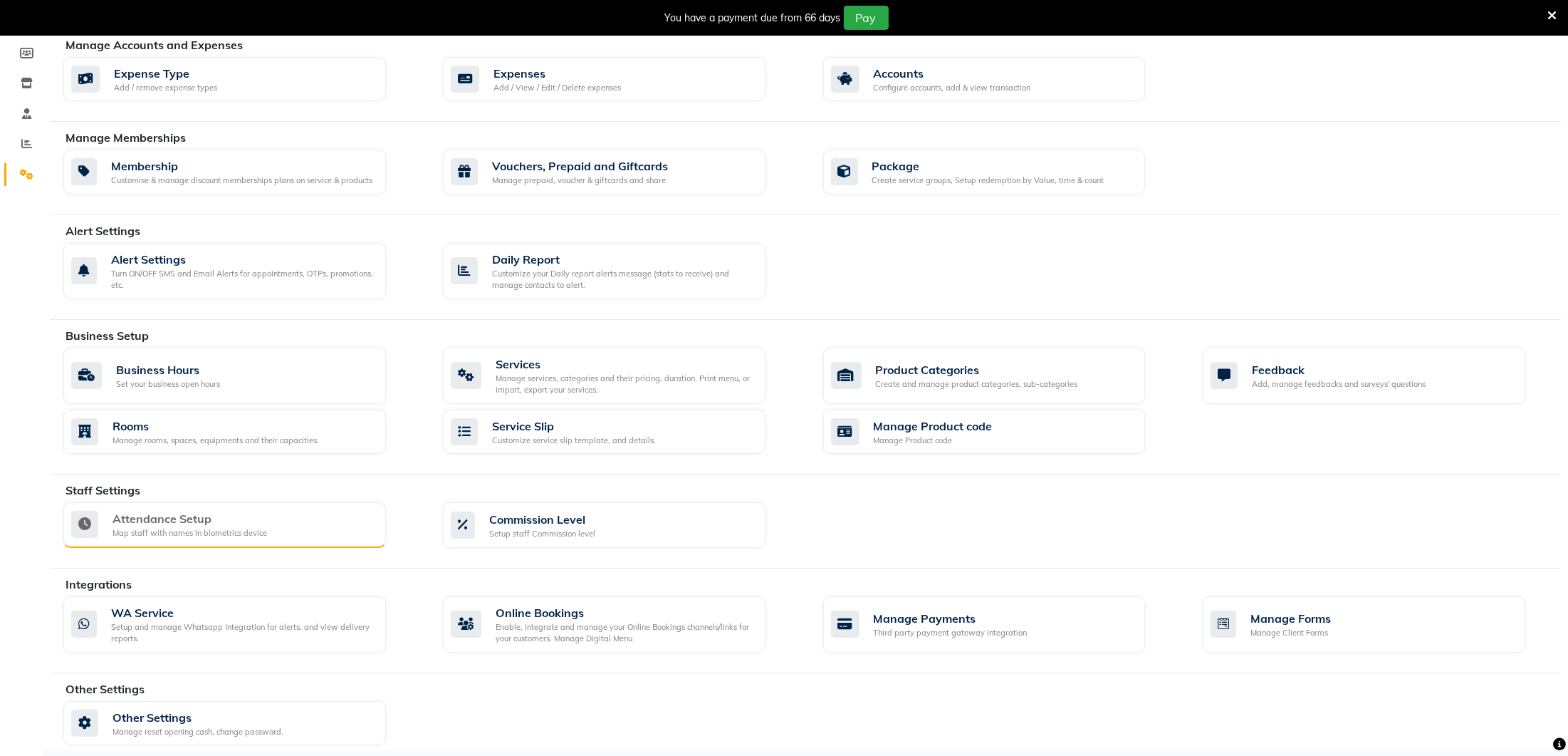
click at [134, 513] on div "Attendance Setup" at bounding box center [189, 519] width 155 height 17
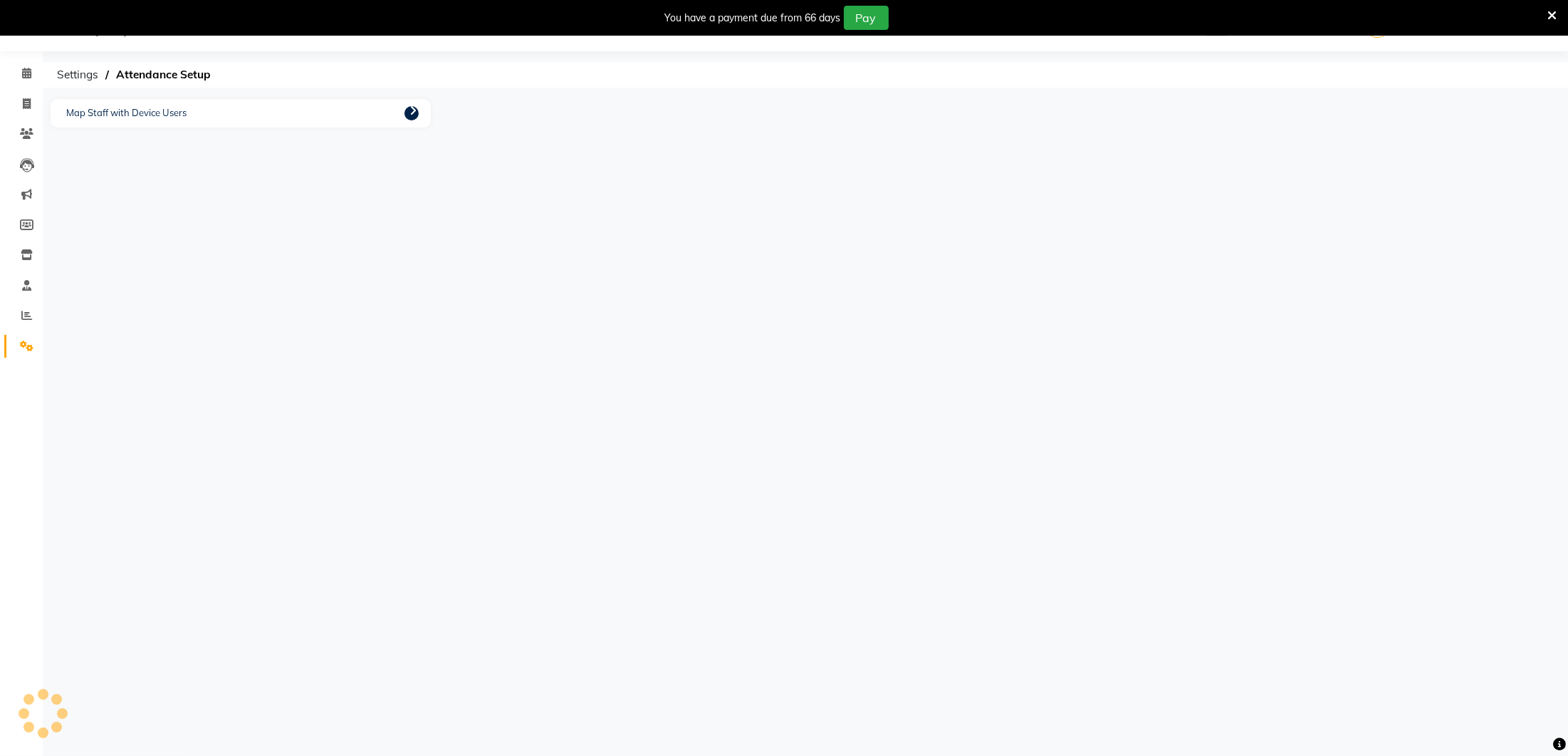
scroll to position [34, 0]
click at [412, 110] on icon at bounding box center [413, 111] width 7 height 12
click at [1019, 488] on button "Close" at bounding box center [1034, 489] width 38 height 22
click at [410, 111] on icon at bounding box center [413, 111] width 7 height 12
click at [64, 75] on ngb-modal-window "Perform Mapping Device Id User Id User Name No Mappings Save Close" at bounding box center [784, 378] width 1568 height 756
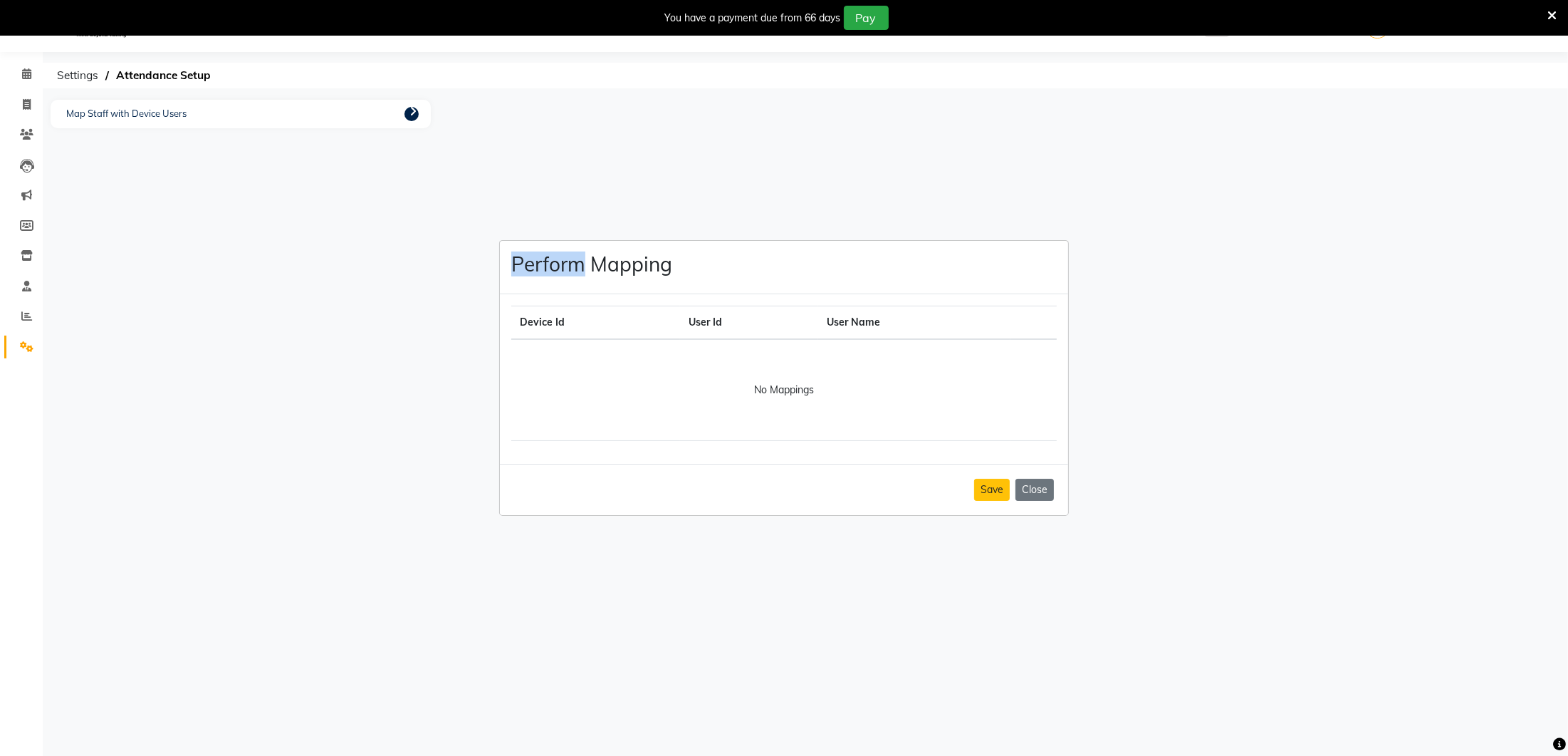
click at [64, 75] on ngb-modal-window "Perform Mapping Device Id User Id User Name No Mappings Save Close" at bounding box center [784, 378] width 1568 height 756
click at [556, 304] on div "Device Id User Id User Name No Mappings" at bounding box center [784, 379] width 568 height 170
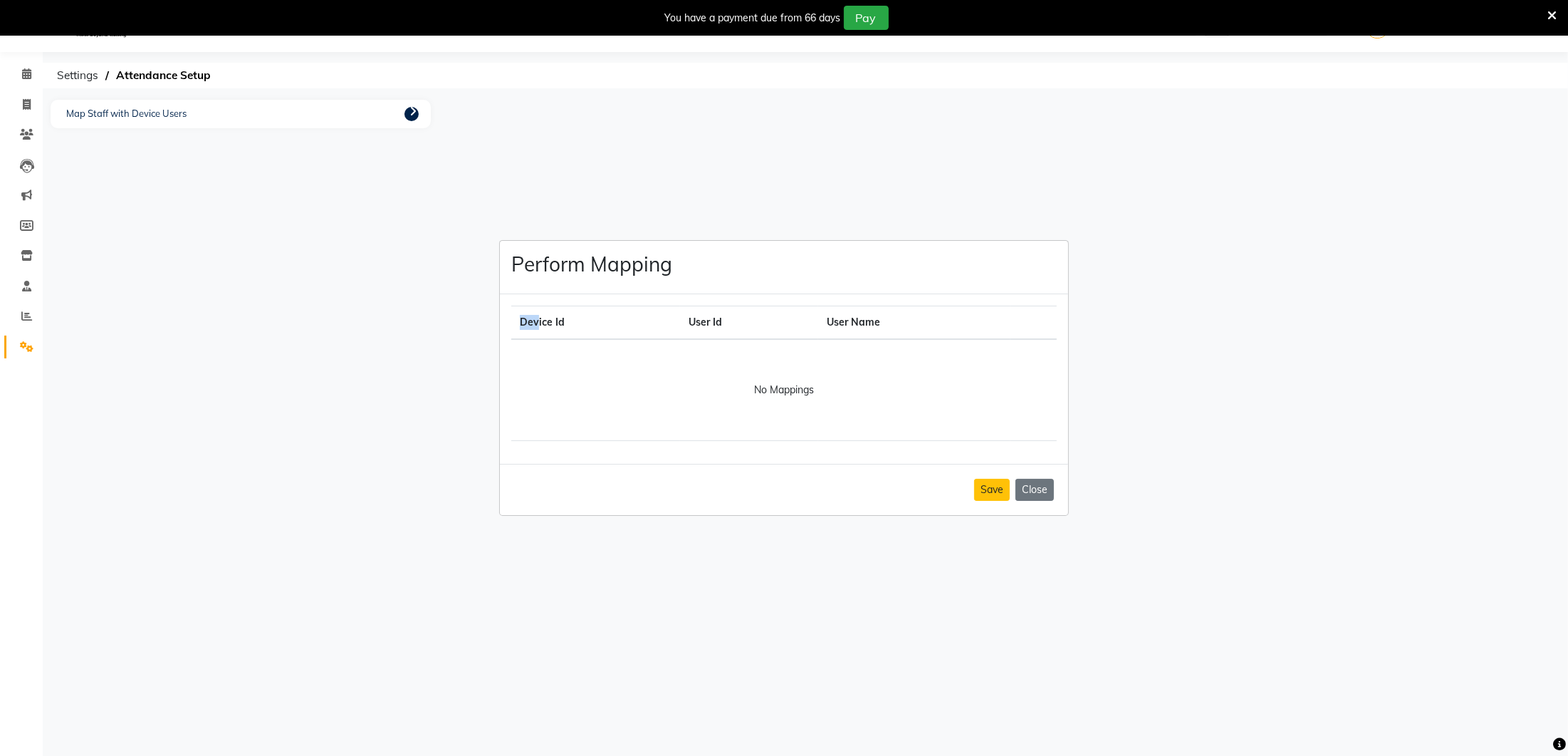
drag, startPoint x: 556, startPoint y: 313, endPoint x: 754, endPoint y: 338, distance: 199.6
click at [536, 320] on th "Device Id" at bounding box center [595, 322] width 169 height 33
click at [1000, 495] on button "Save" at bounding box center [992, 489] width 36 height 22
click at [136, 110] on ngb-modal-window "Perform Mapping Device Id User Id User Name No Mappings Save Close" at bounding box center [784, 378] width 1568 height 756
click at [415, 107] on ngb-modal-window "Perform Mapping Device Id User Id User Name No Mappings Save Close" at bounding box center [784, 378] width 1568 height 756
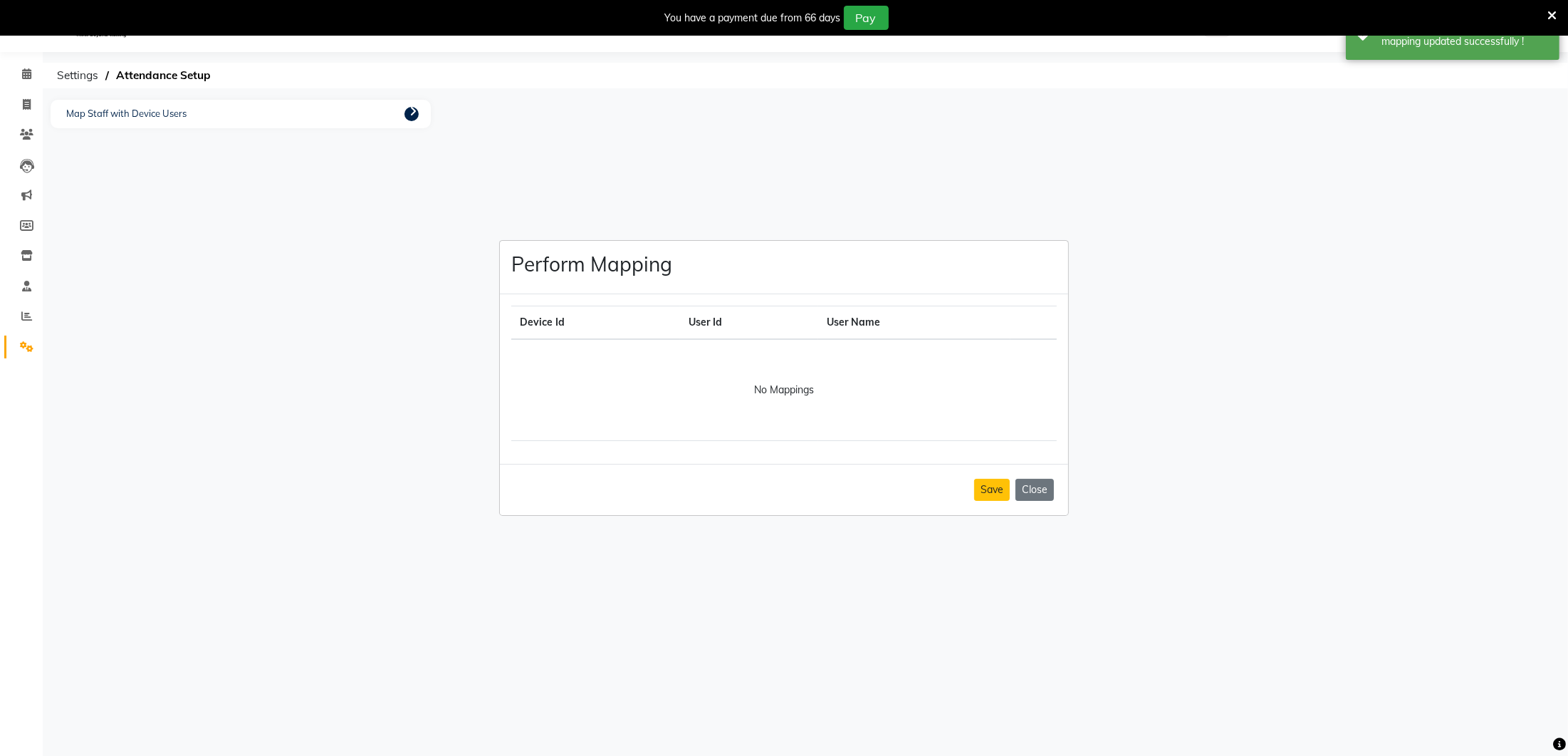
click at [412, 115] on ngb-modal-window "Perform Mapping Device Id User Id User Name No Mappings Save Close" at bounding box center [784, 378] width 1568 height 756
click at [23, 344] on ngb-modal-window "Perform Mapping Device Id User Id User Name No Mappings Save Close" at bounding box center [784, 378] width 1568 height 756
click at [1037, 486] on button "Close" at bounding box center [1034, 489] width 38 height 22
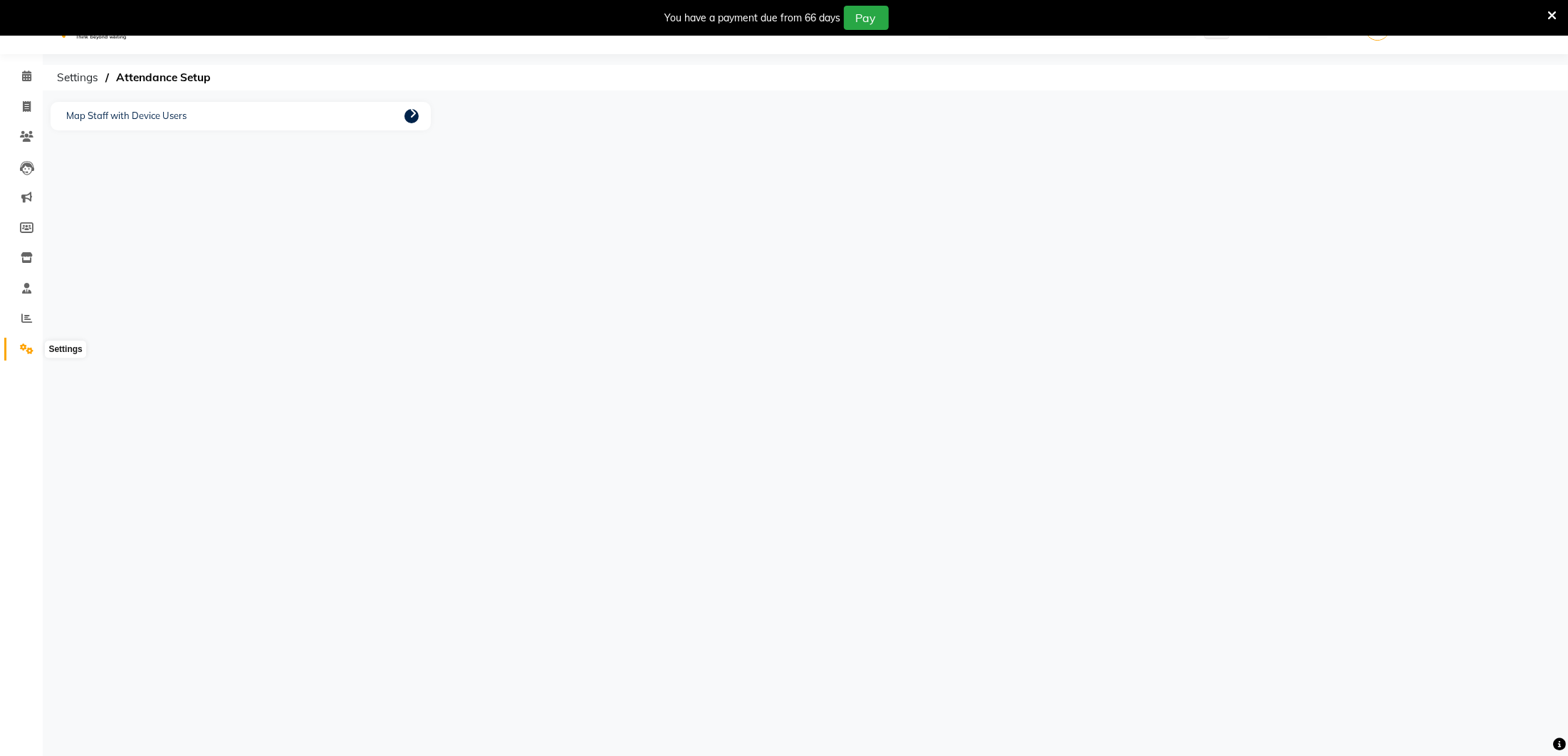
click at [25, 346] on icon at bounding box center [26, 349] width 14 height 11
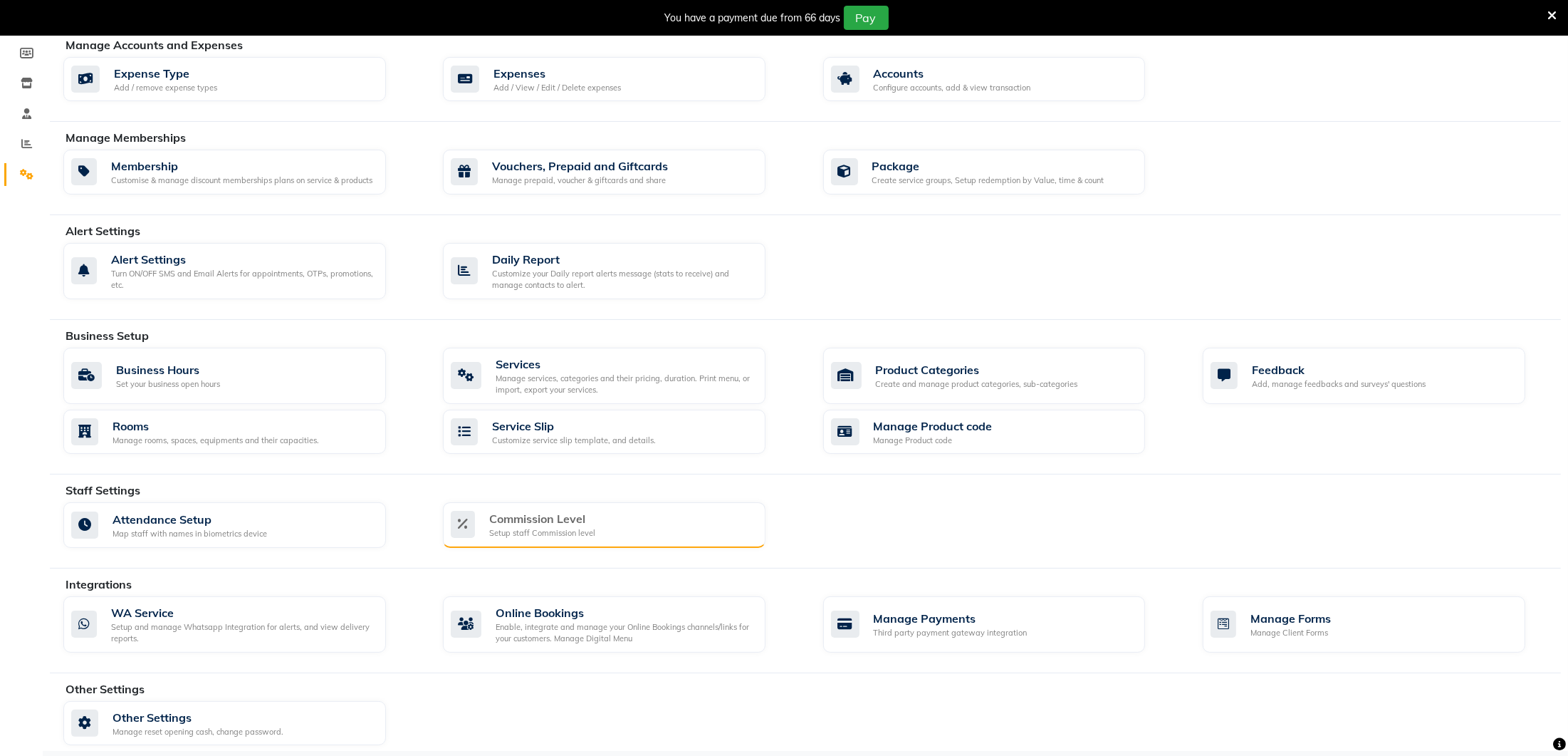
scroll to position [208, 0]
click at [684, 514] on div "Commission Level Setup staff Commission level" at bounding box center [603, 524] width 303 height 29
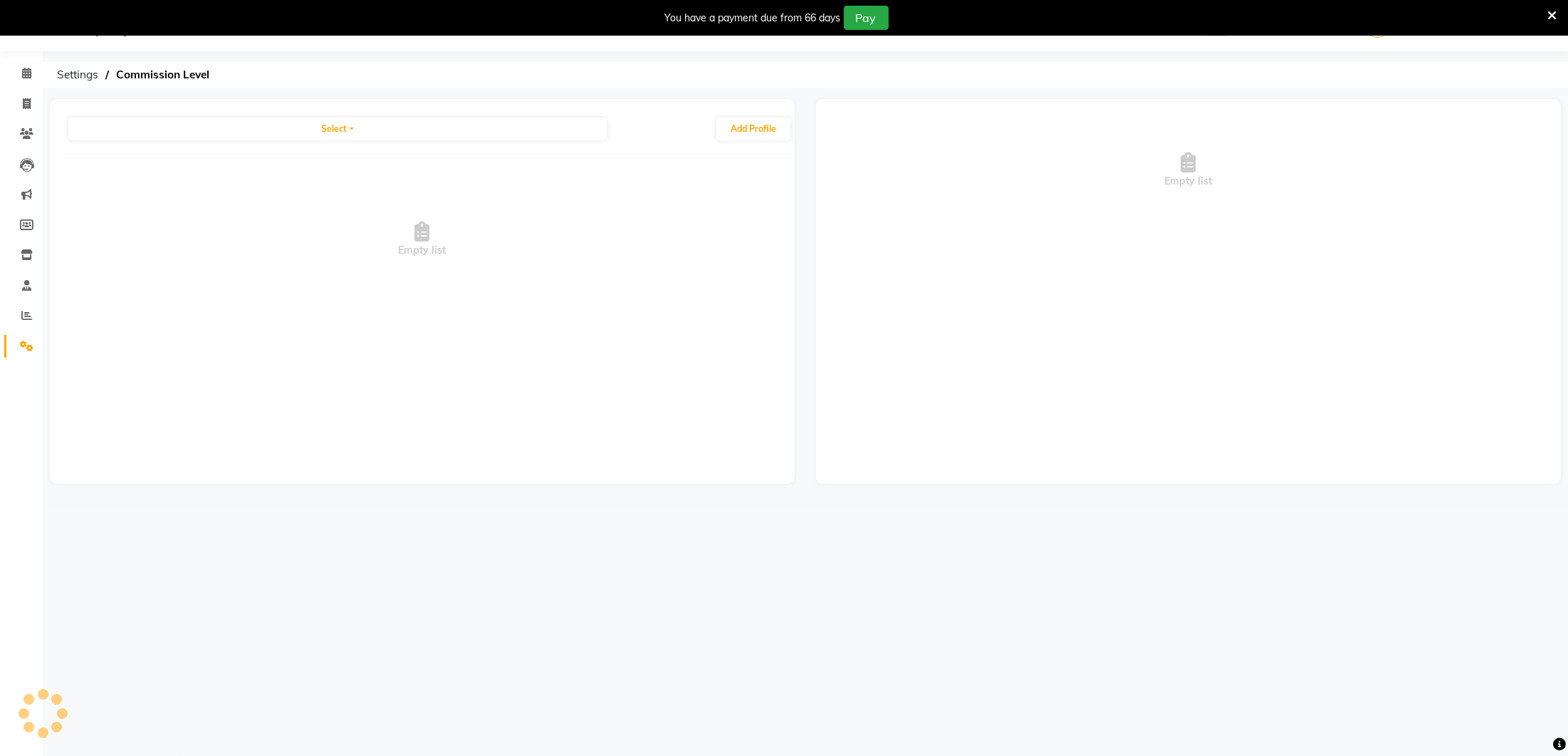
scroll to position [34, 0]
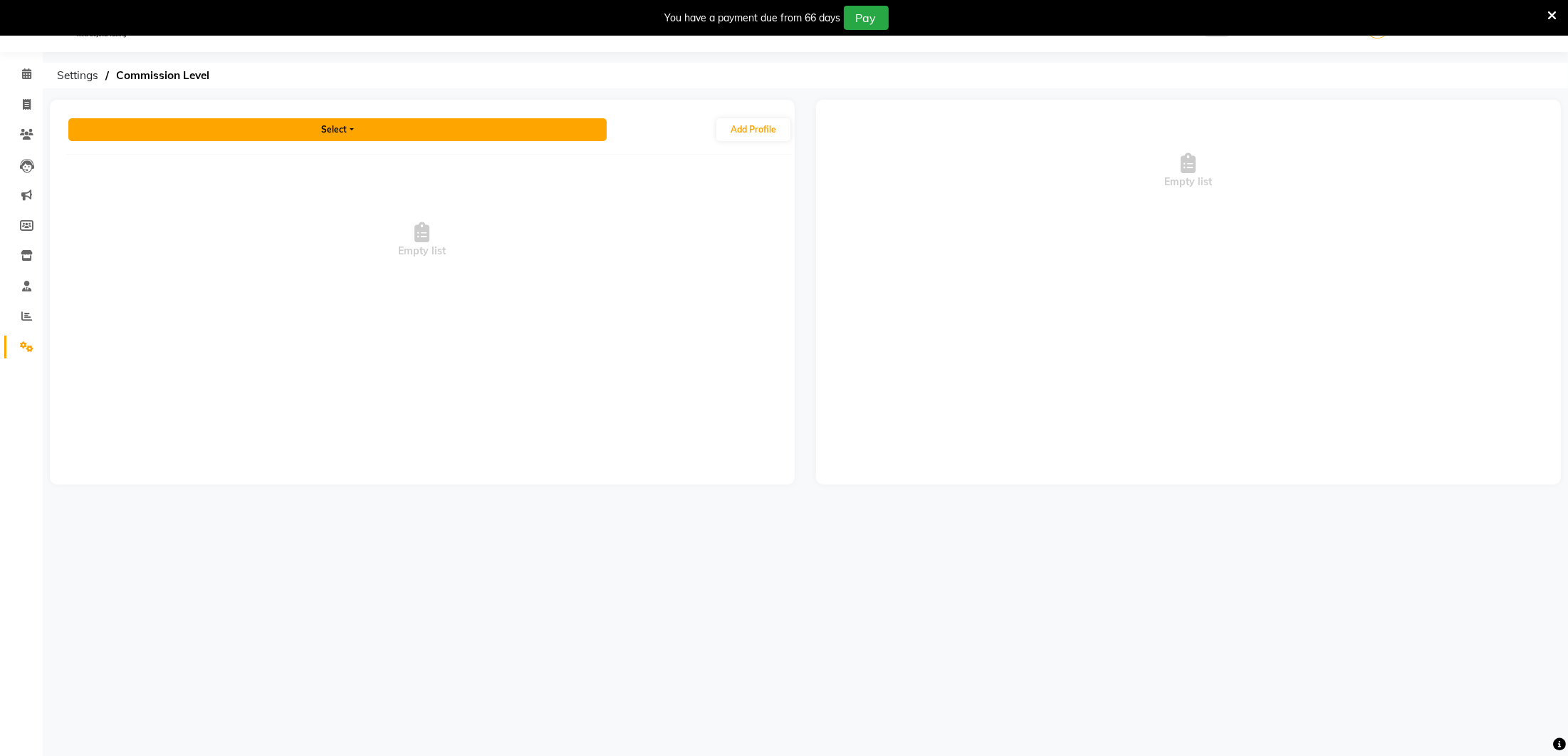
click at [341, 125] on button "Select" at bounding box center [338, 129] width 539 height 23
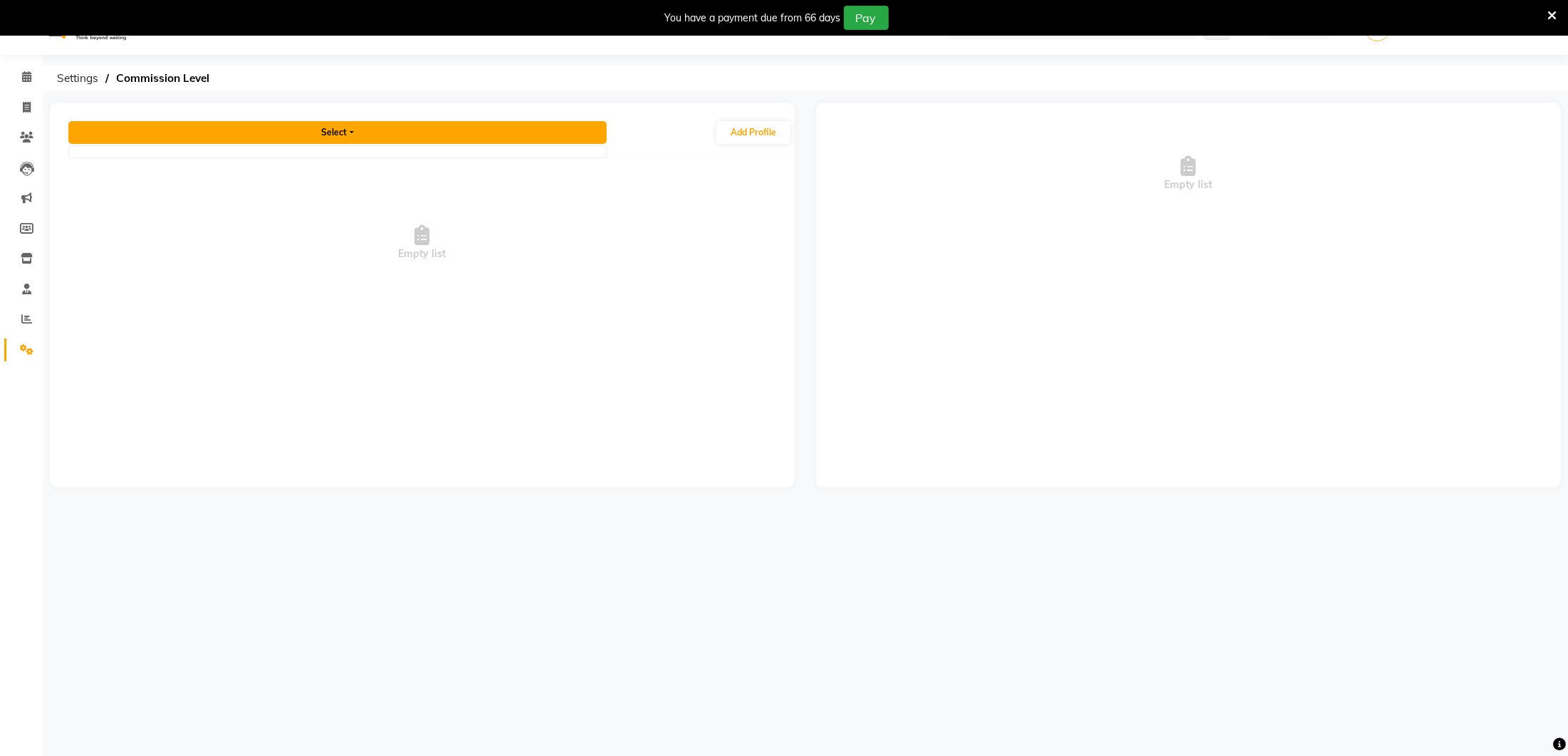
click at [348, 139] on button "Select" at bounding box center [338, 132] width 539 height 23
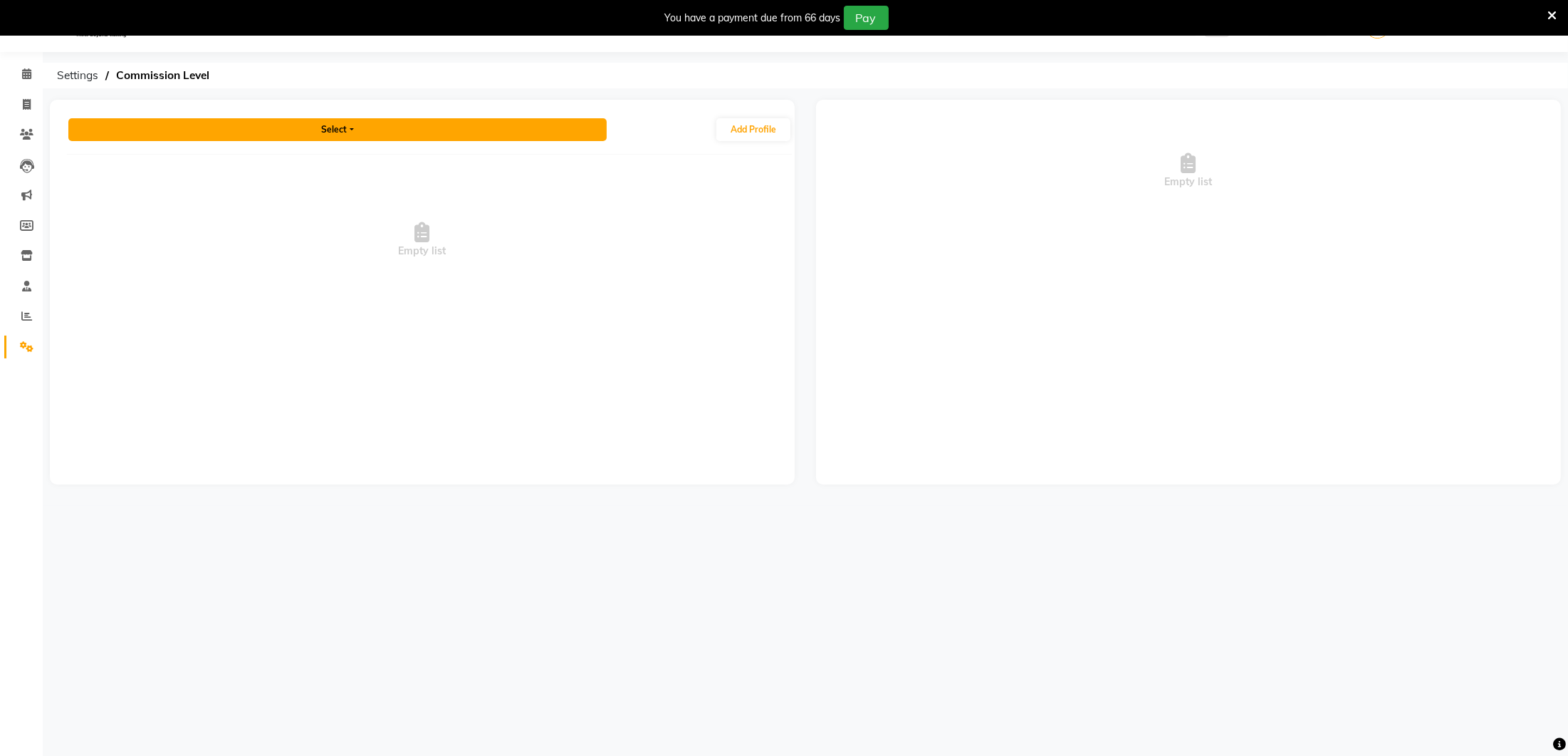
click at [353, 135] on button "Select" at bounding box center [338, 129] width 539 height 23
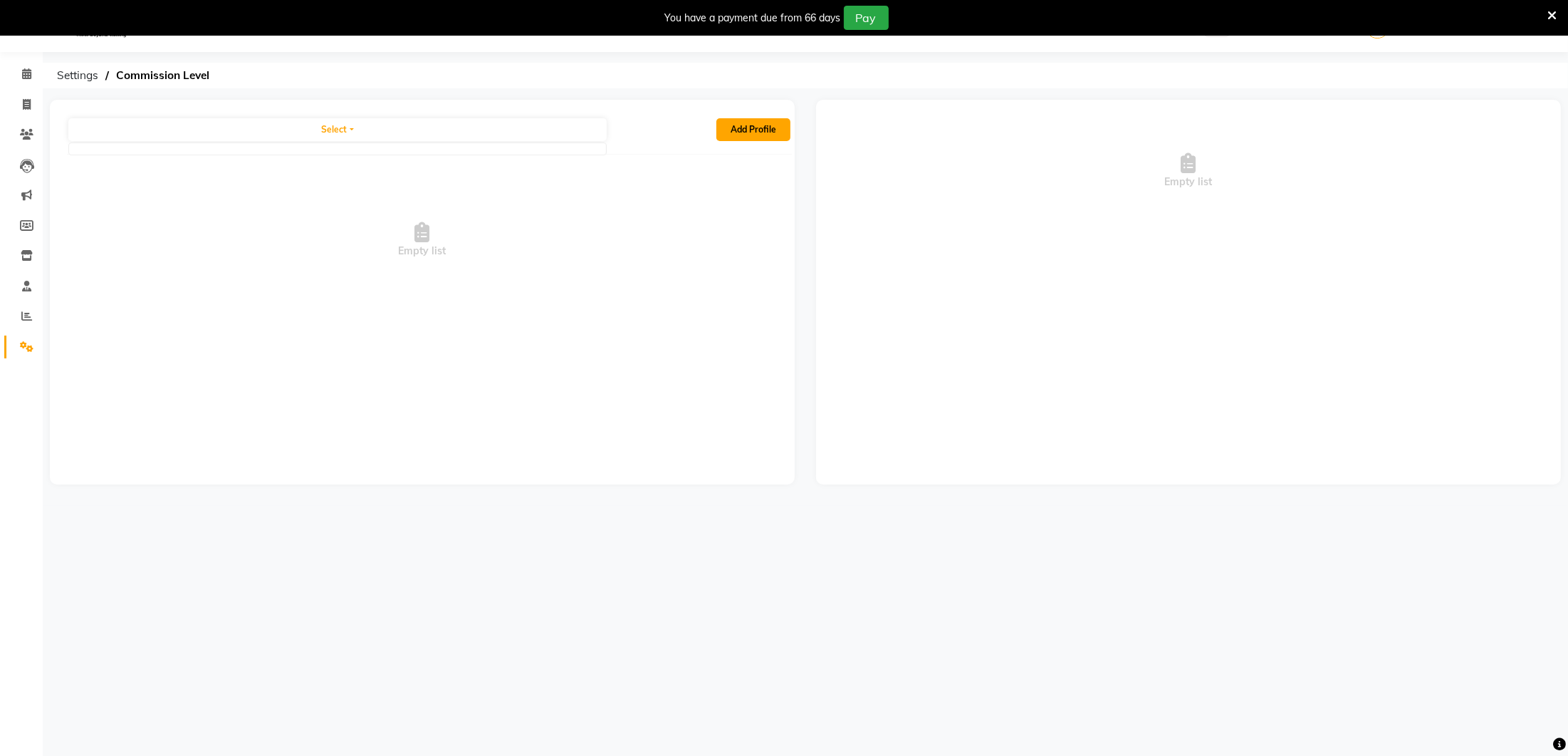
click at [772, 131] on button "Add Profile" at bounding box center [754, 129] width 74 height 23
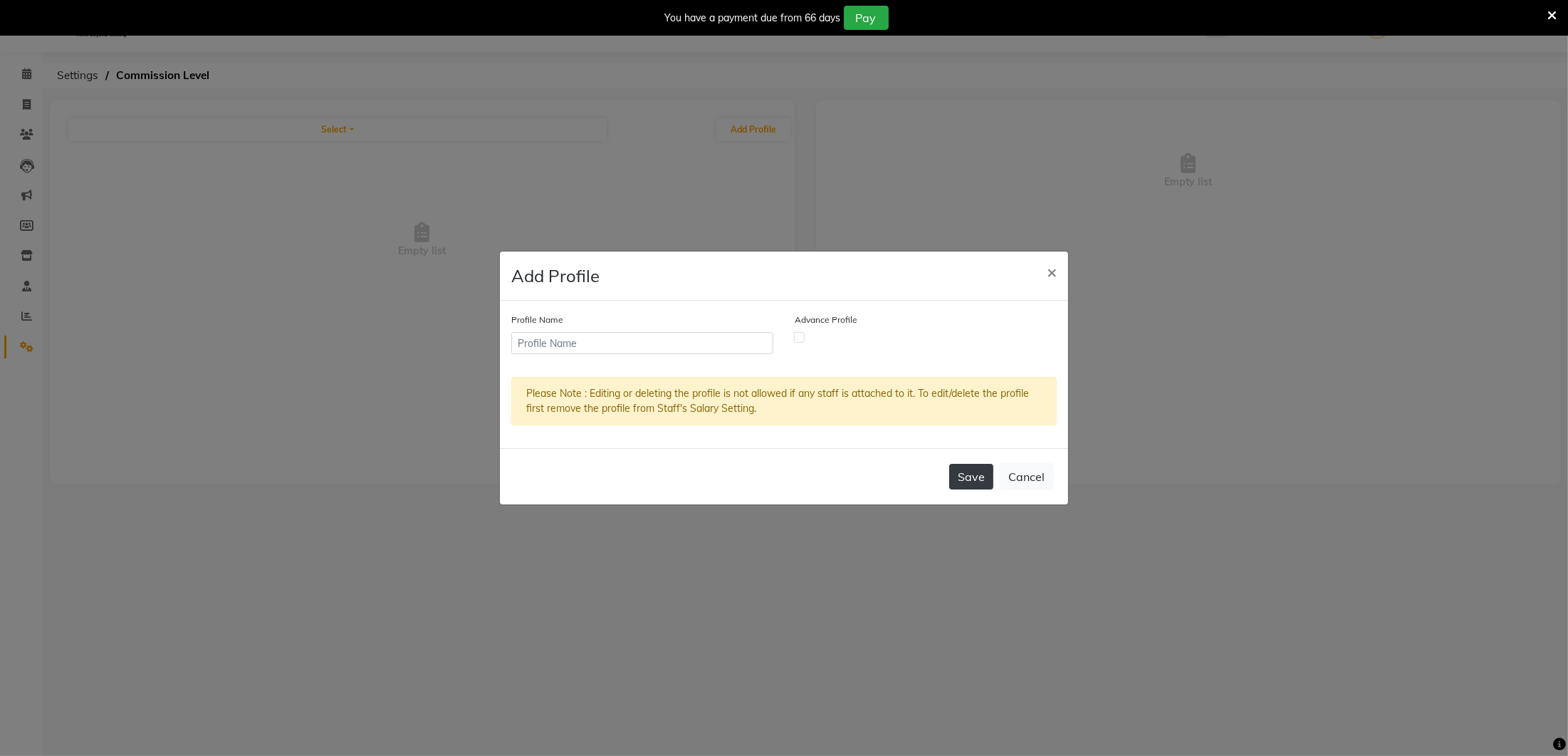
click at [984, 484] on button "Save" at bounding box center [971, 476] width 44 height 25
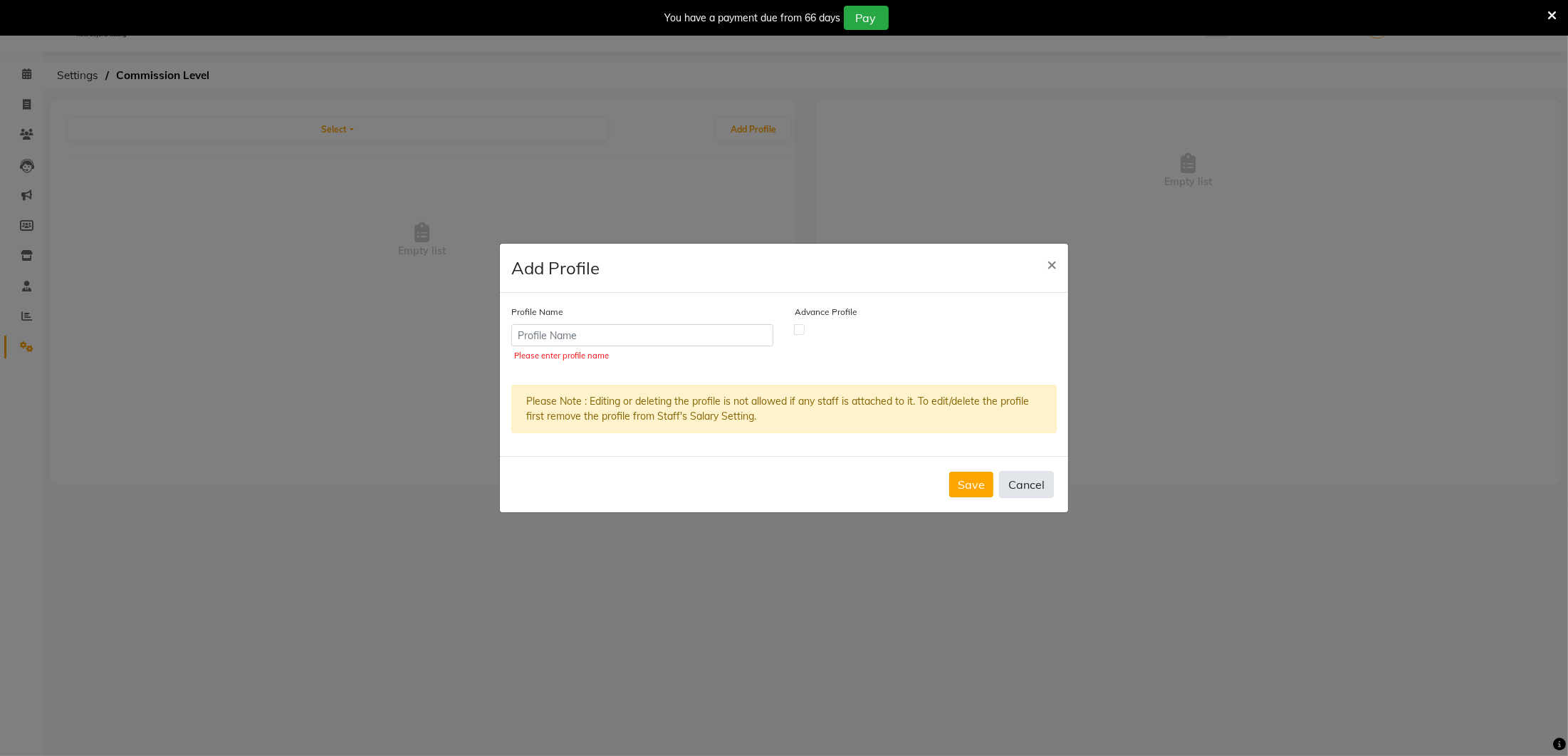
click at [1045, 482] on button "Cancel" at bounding box center [1027, 484] width 55 height 27
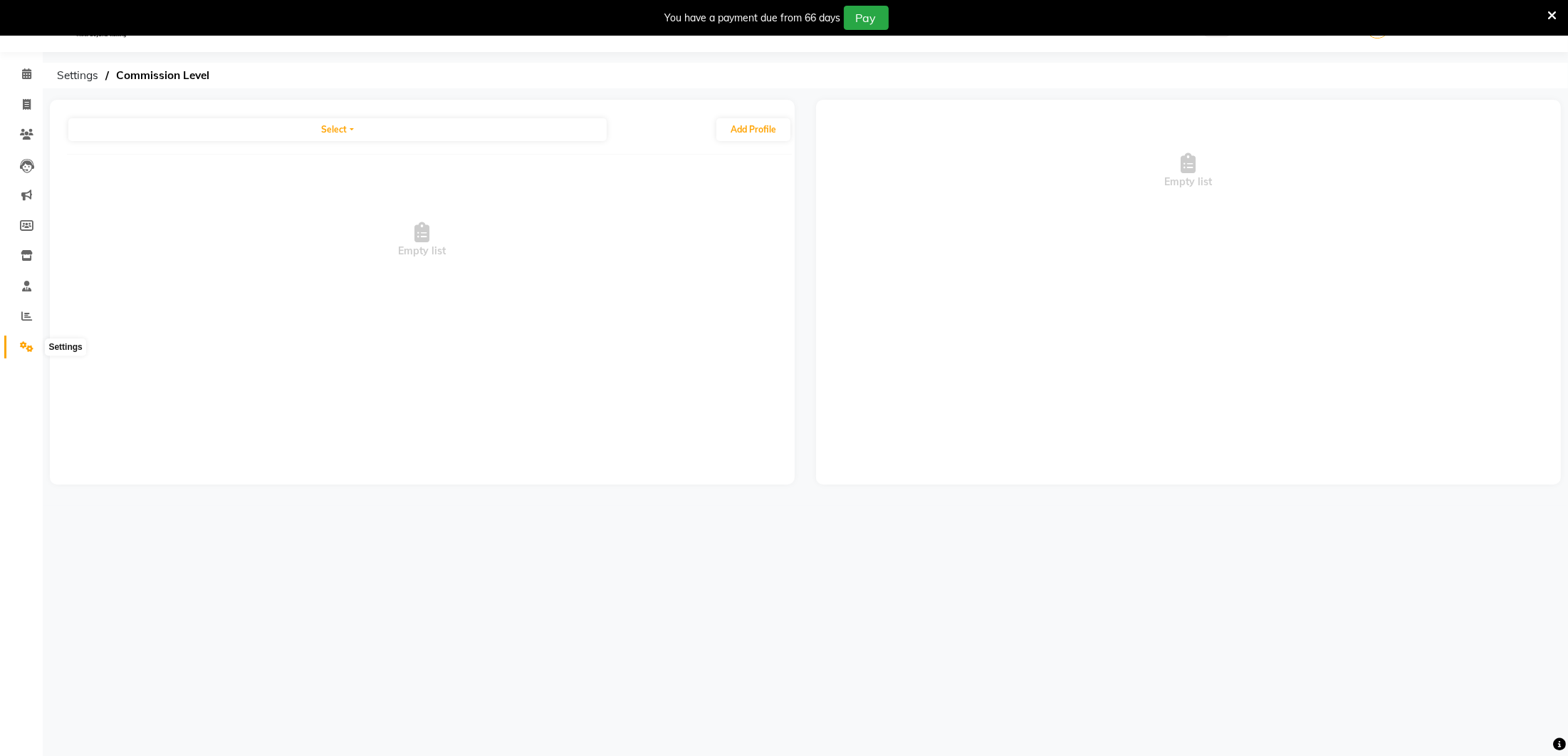
click at [30, 346] on icon at bounding box center [26, 346] width 14 height 11
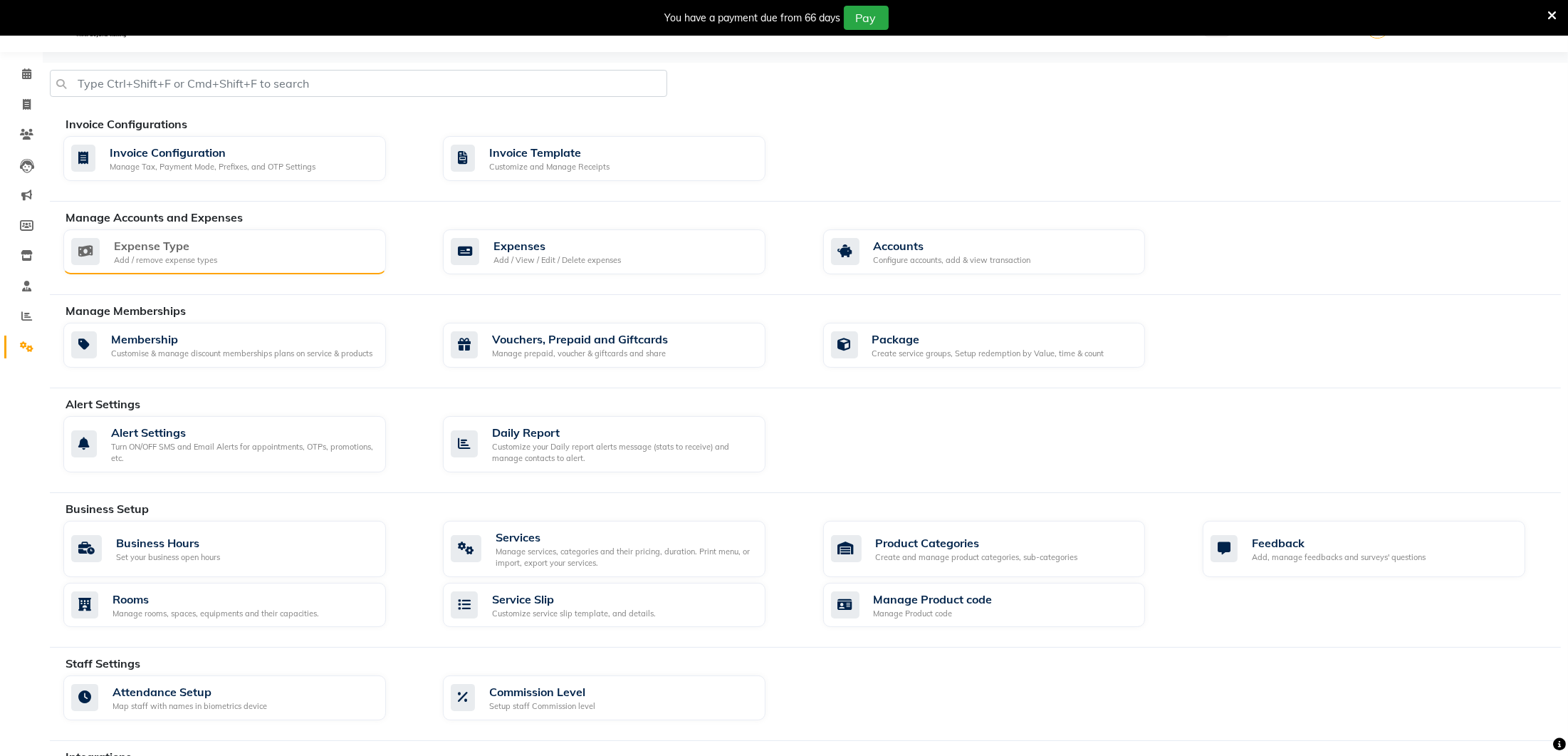
click at [306, 261] on div "Expense Type Add / remove expense types" at bounding box center [223, 252] width 303 height 29
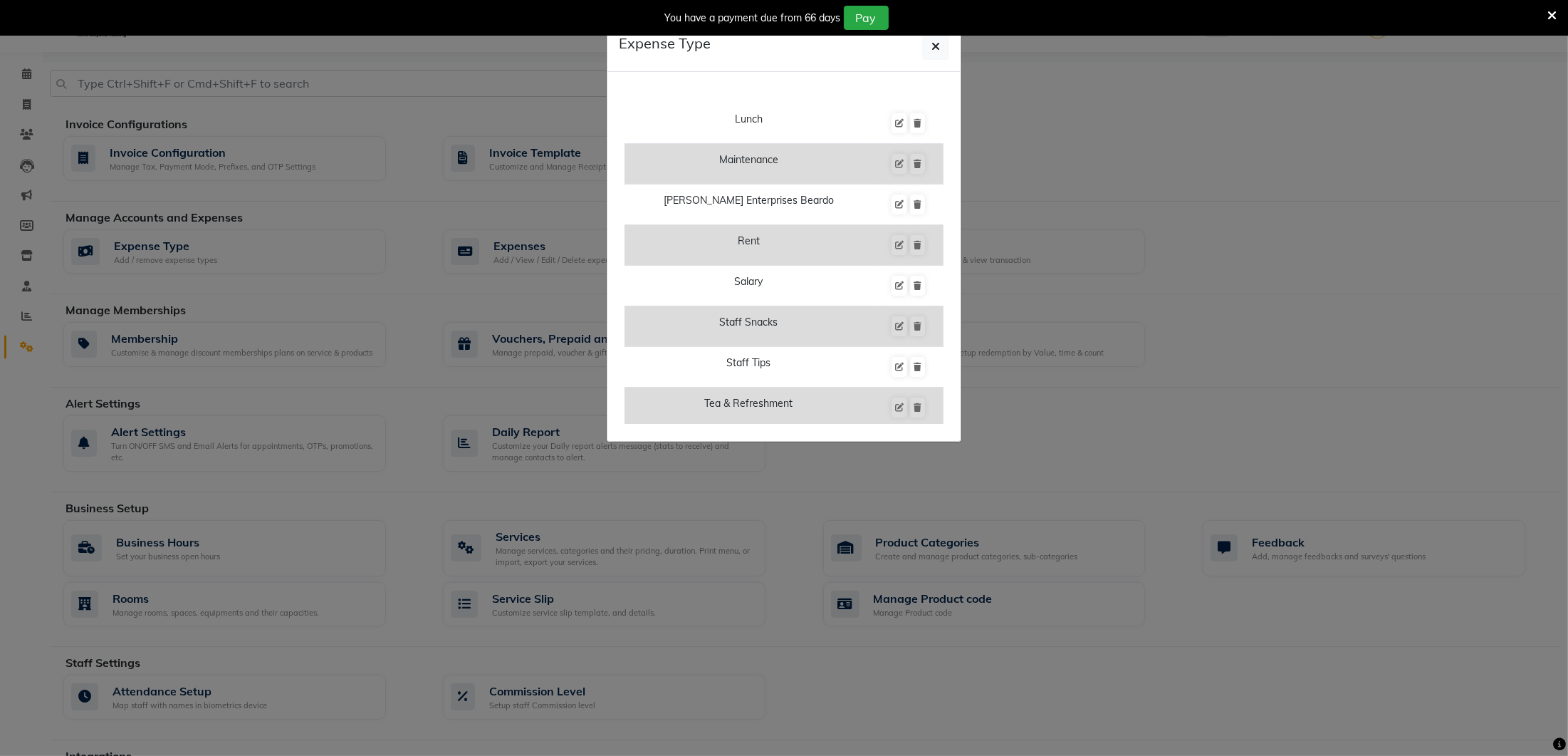
scroll to position [529, 0]
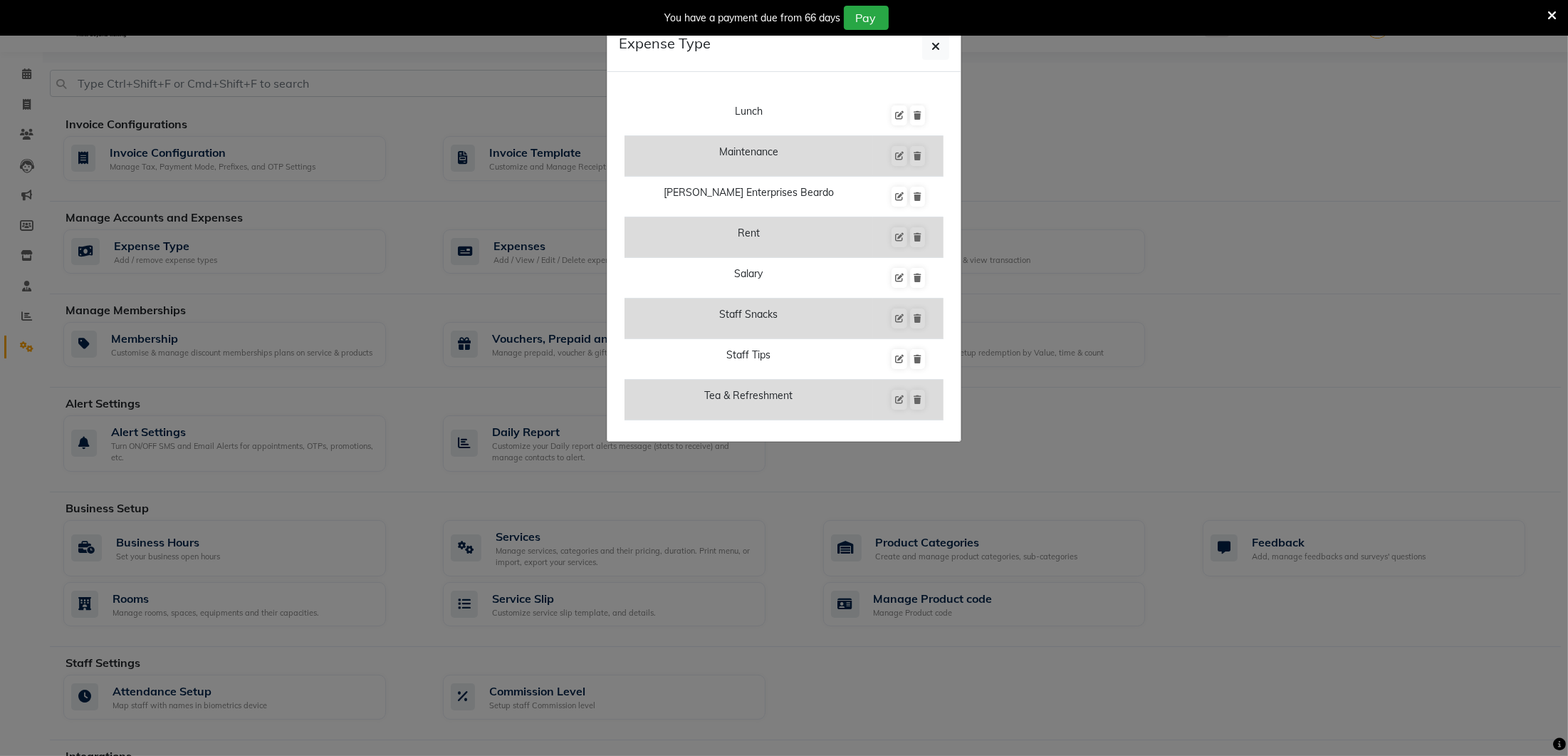
click at [1252, 322] on ngb-modal-window "Expense Type Add Expense Type Advance Salary [PERSON_NAME] Bhai [PERSON_NAME] B…" at bounding box center [784, 378] width 1568 height 756
click at [943, 40] on button "button" at bounding box center [936, 46] width 27 height 27
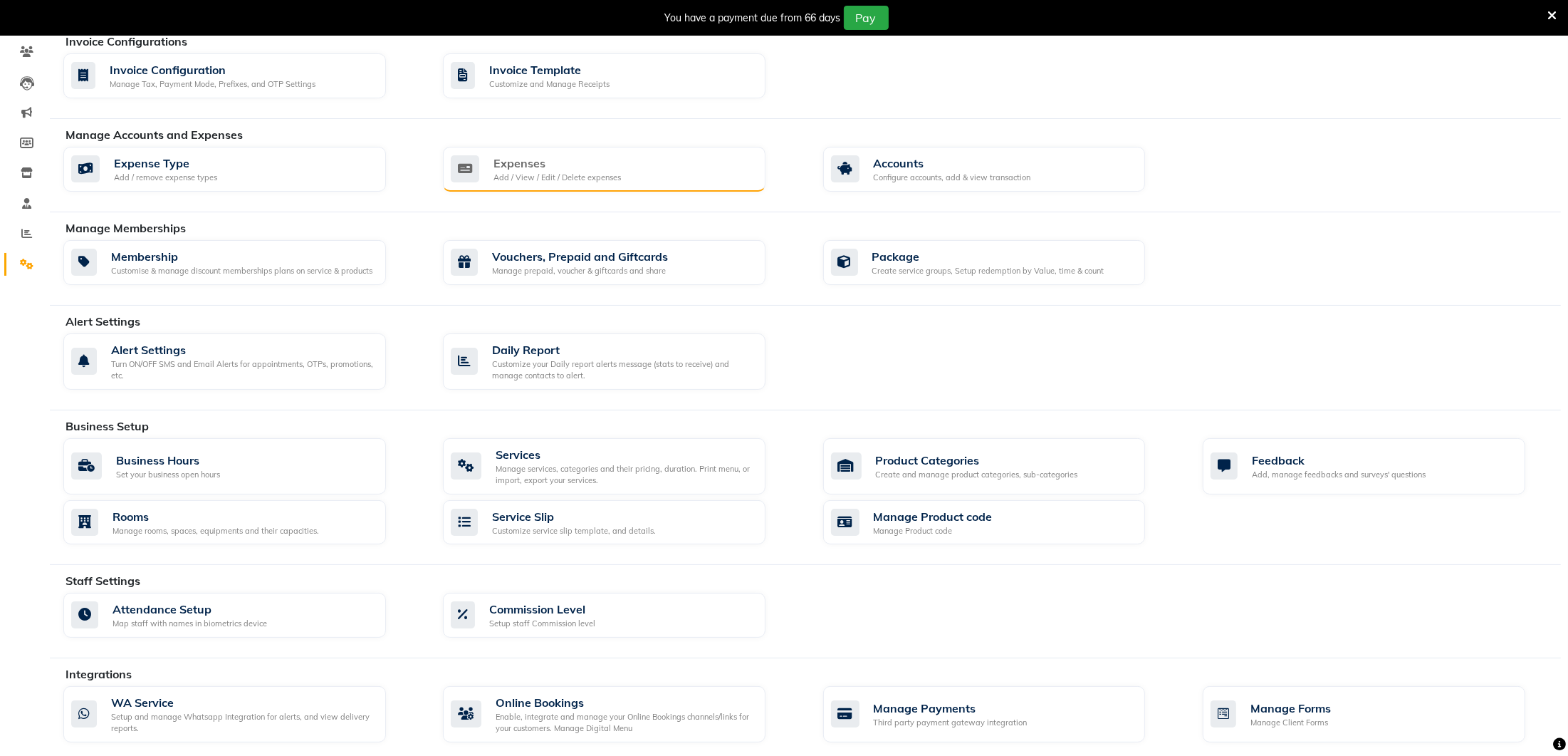
click at [512, 159] on div "Expenses" at bounding box center [558, 163] width 128 height 17
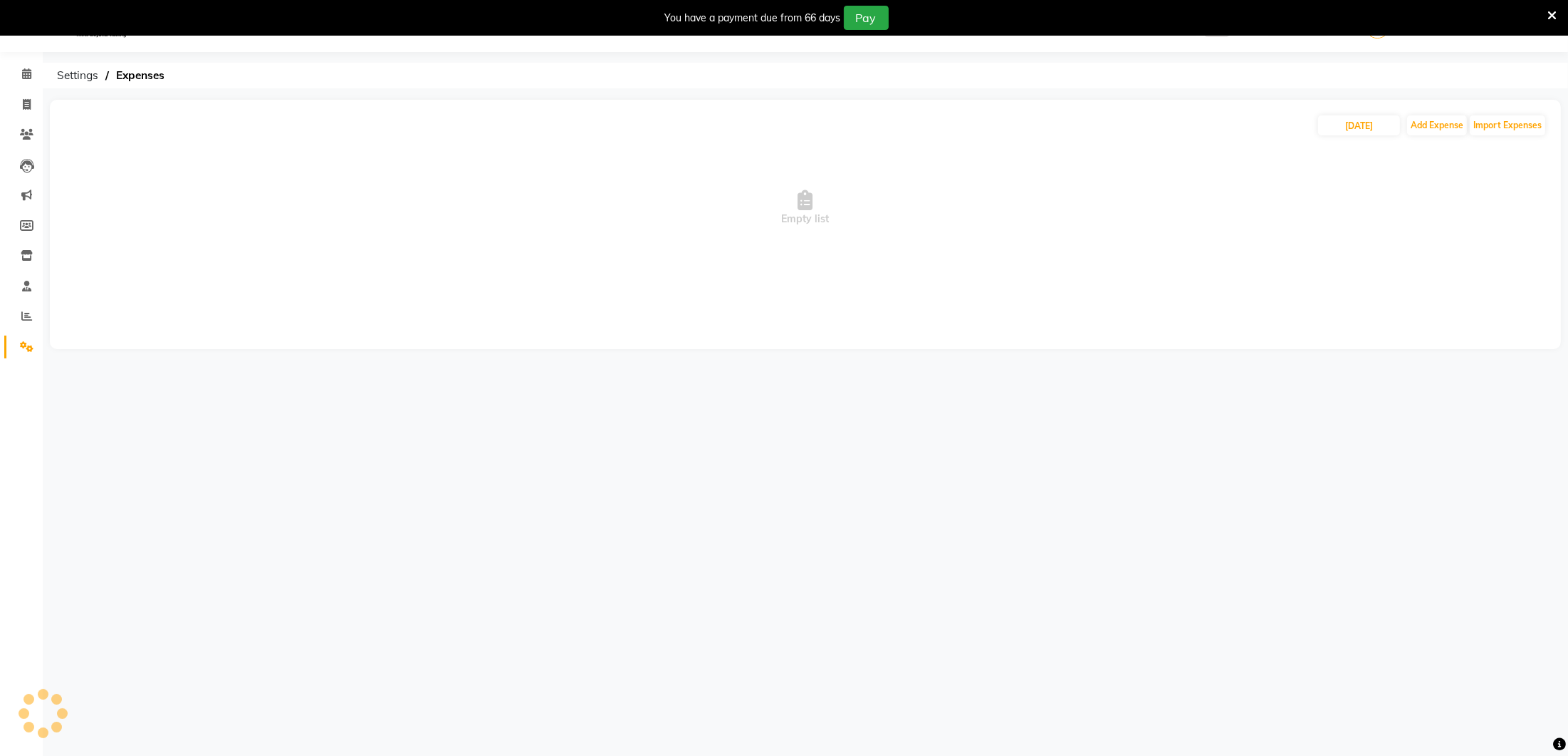
scroll to position [33, 0]
click at [28, 312] on span at bounding box center [27, 318] width 25 height 17
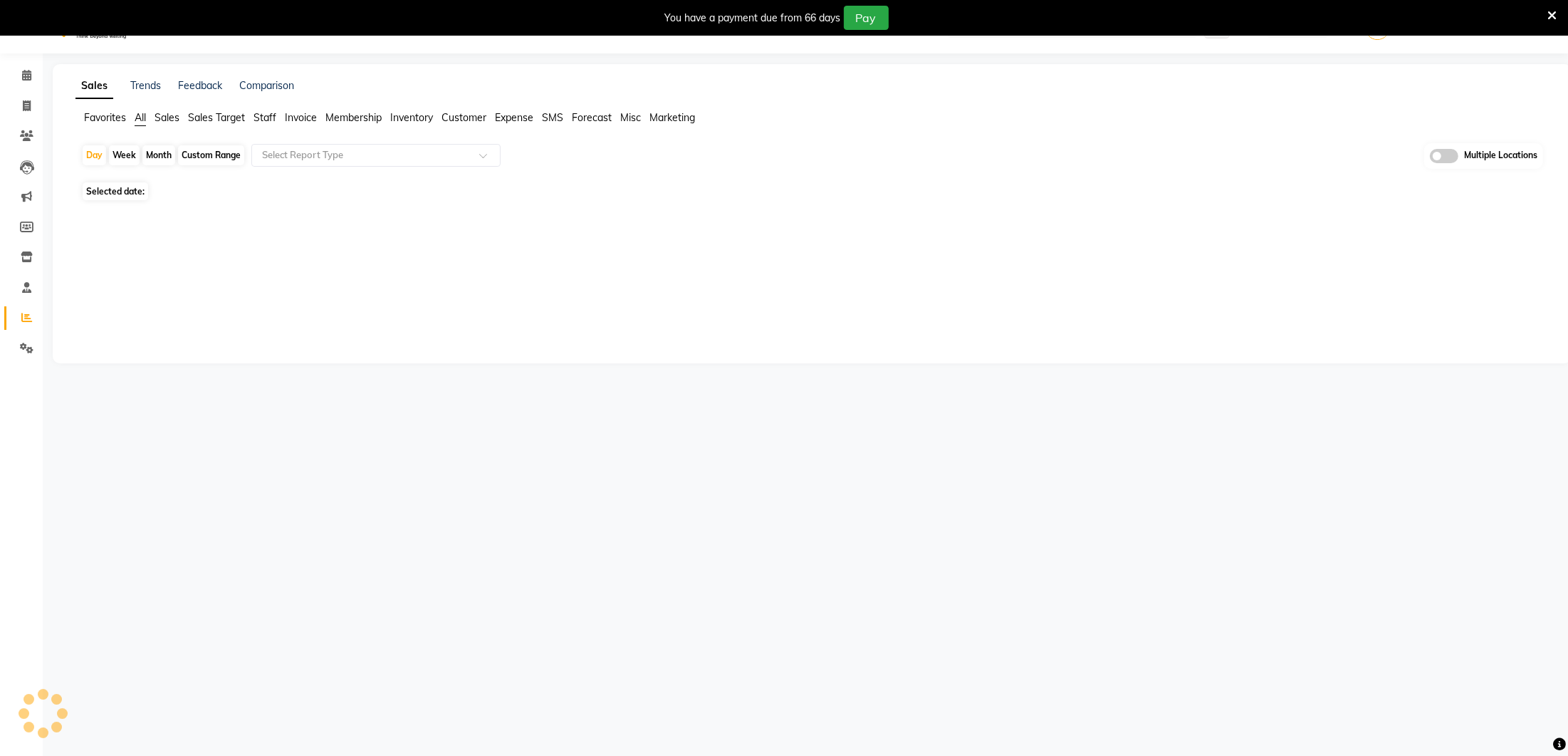
scroll to position [34, 0]
click at [23, 341] on icon at bounding box center [26, 346] width 14 height 11
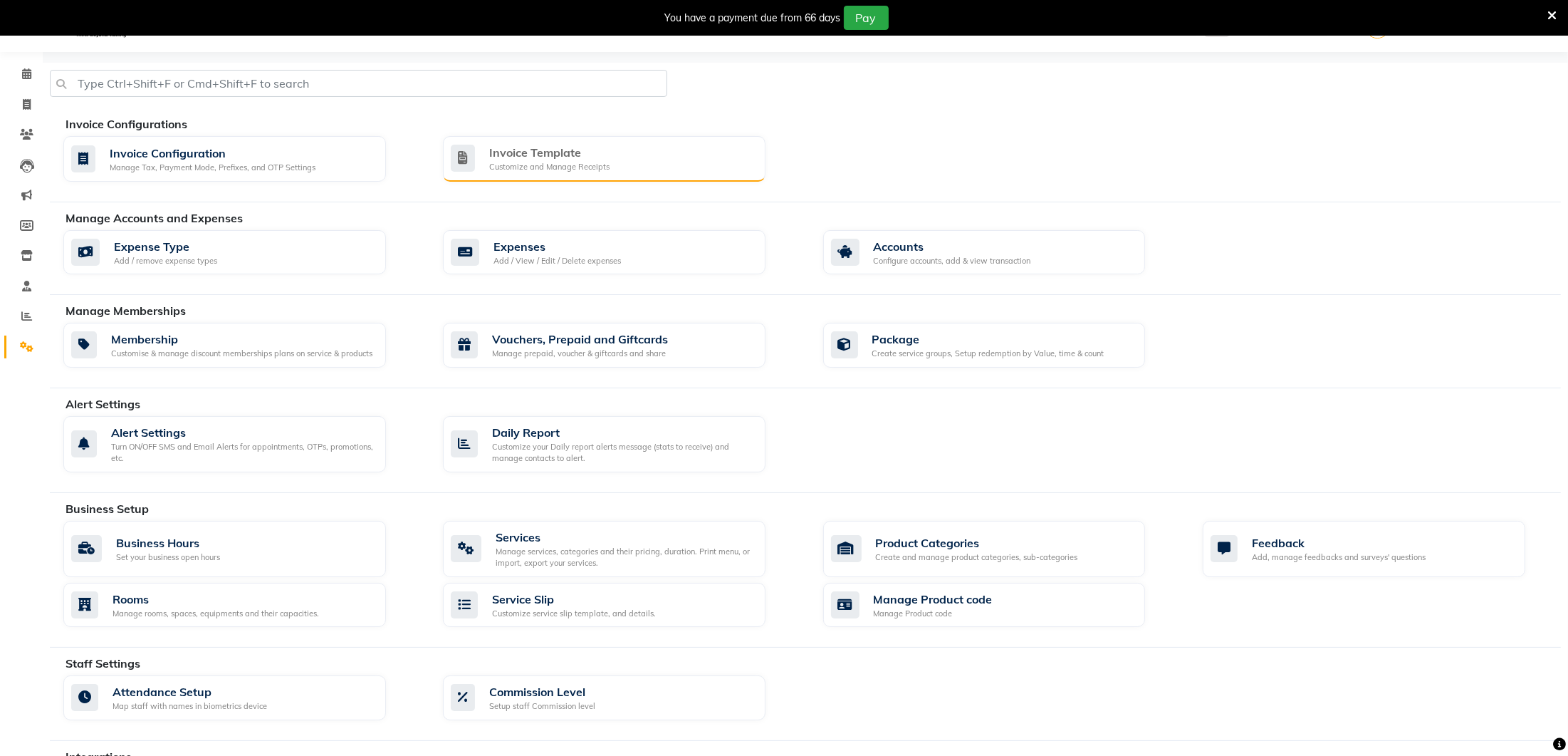
click at [515, 144] on div "Invoice Template" at bounding box center [550, 153] width 121 height 17
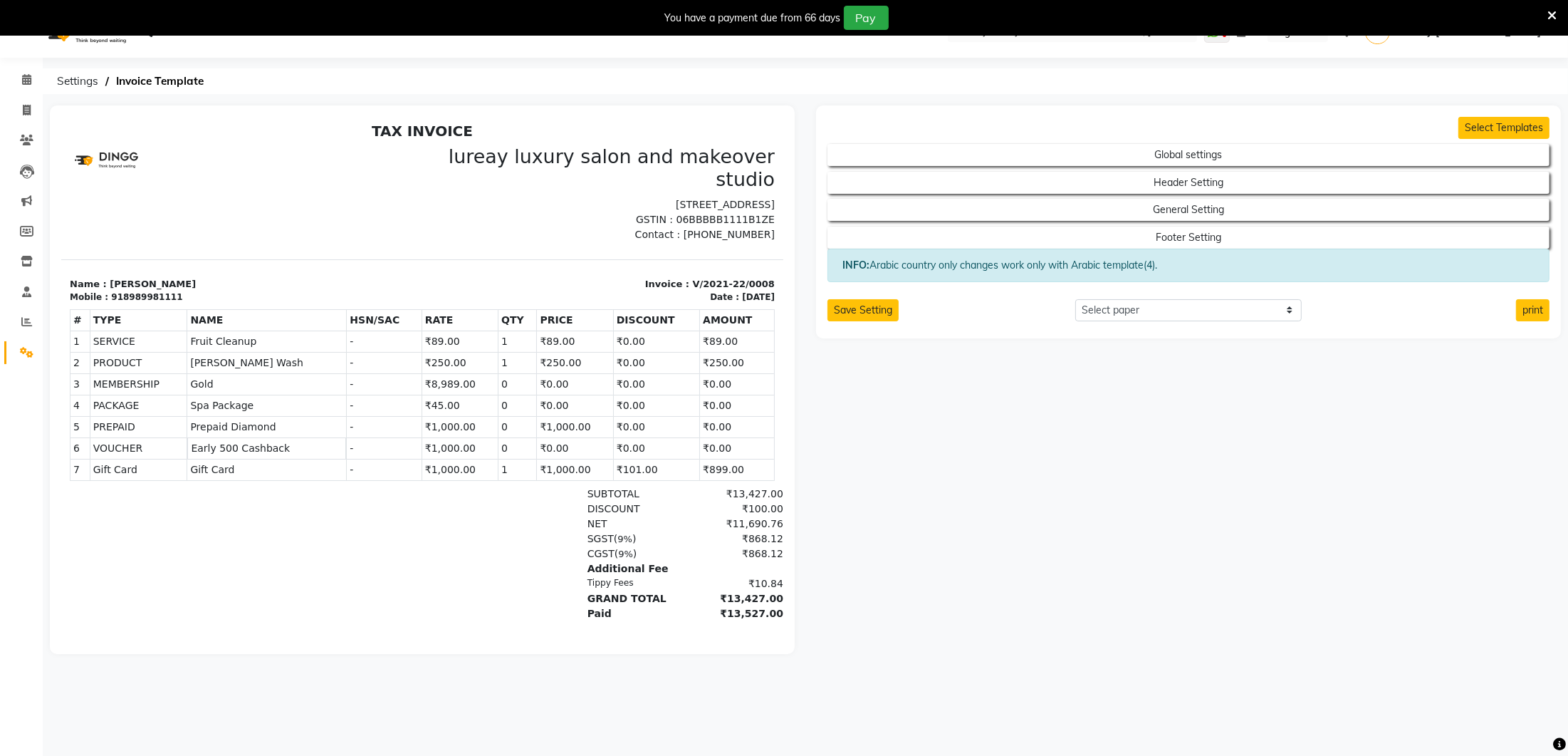
scroll to position [34, 0]
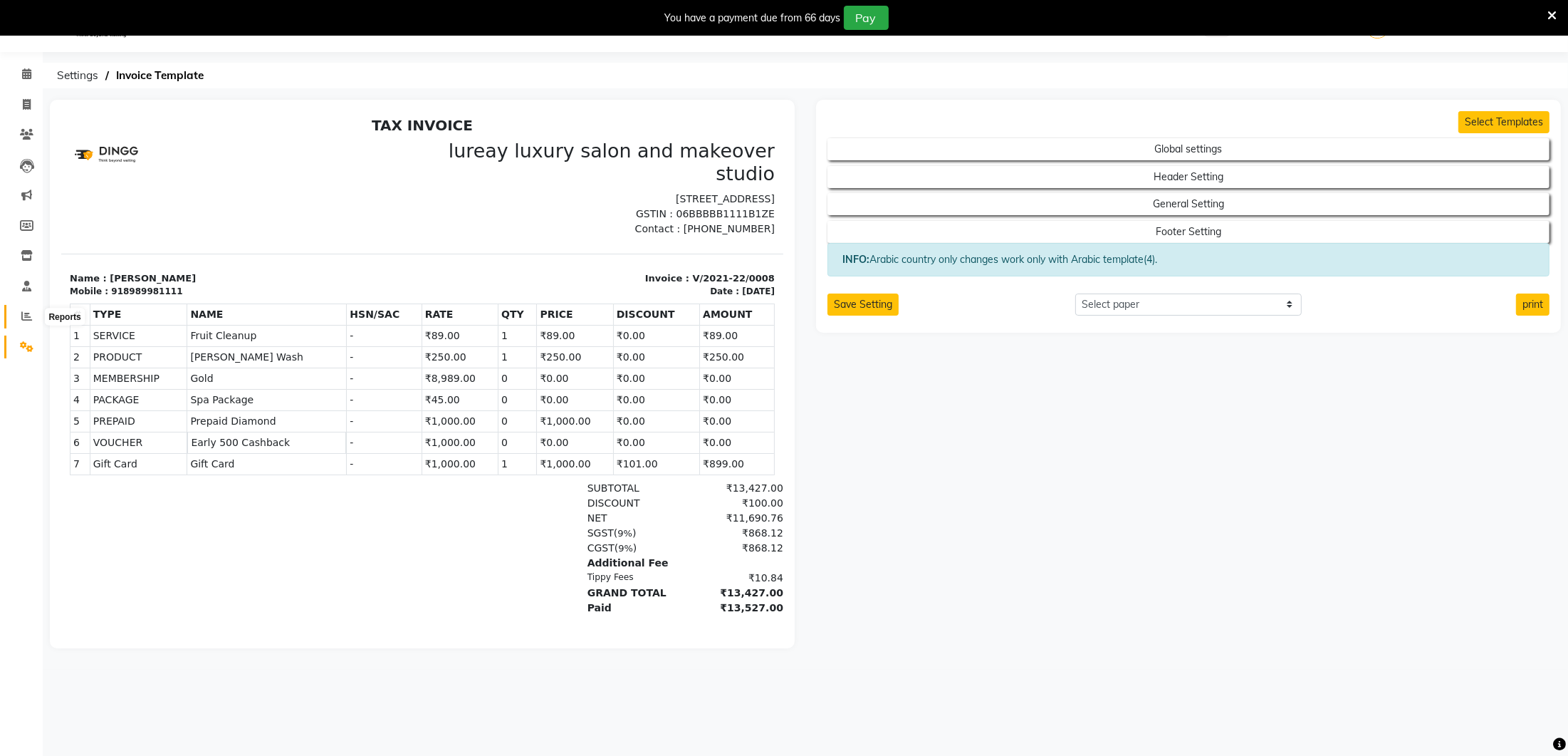
click at [24, 317] on icon at bounding box center [26, 316] width 11 height 11
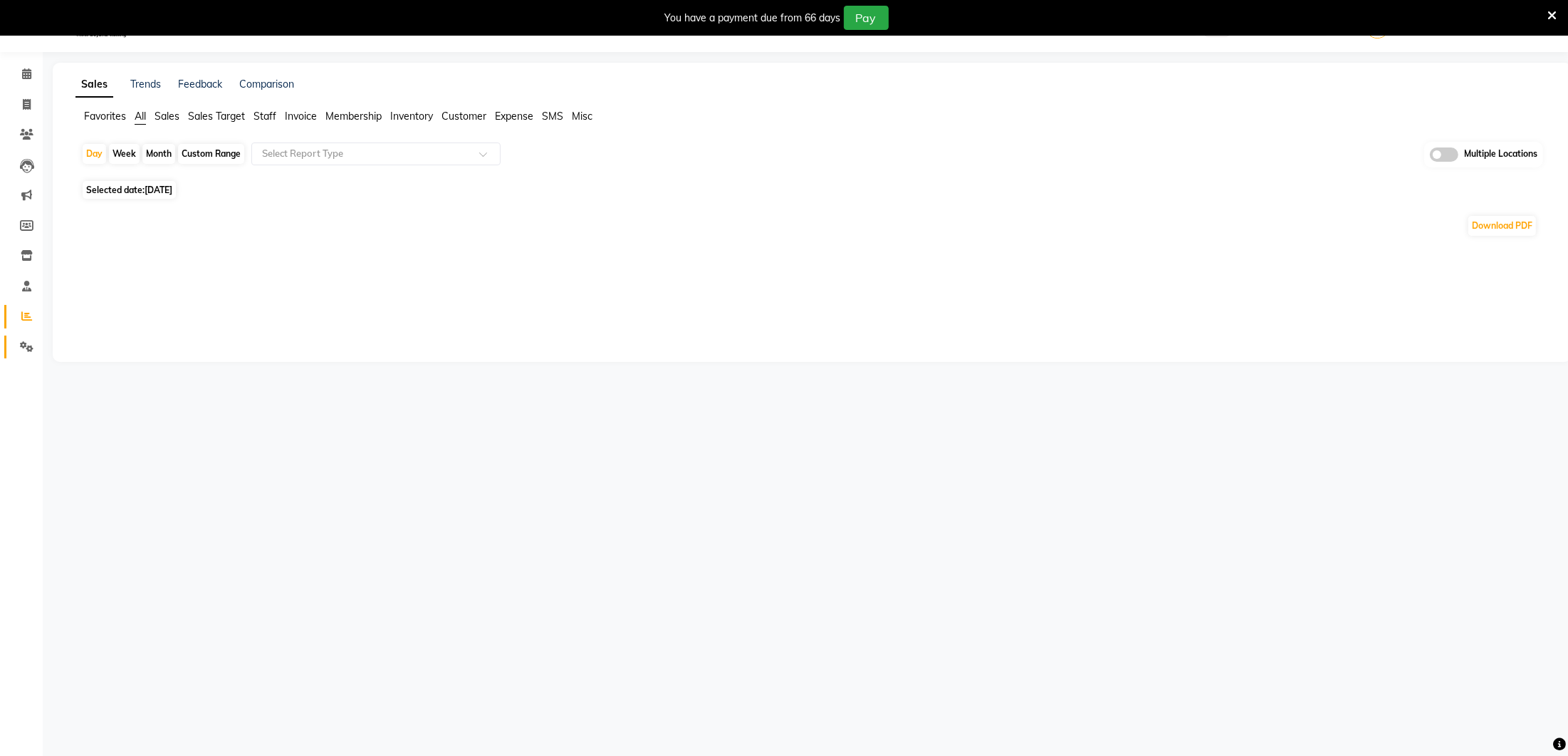
click at [25, 336] on link "Settings" at bounding box center [21, 347] width 34 height 23
